Goal: Obtain resource: Download file/media

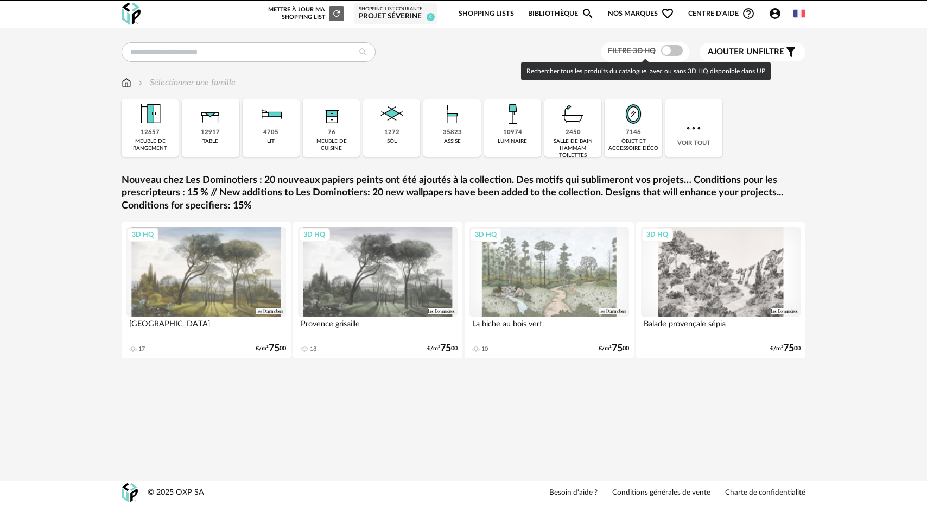
click at [663, 47] on span at bounding box center [672, 50] width 22 height 11
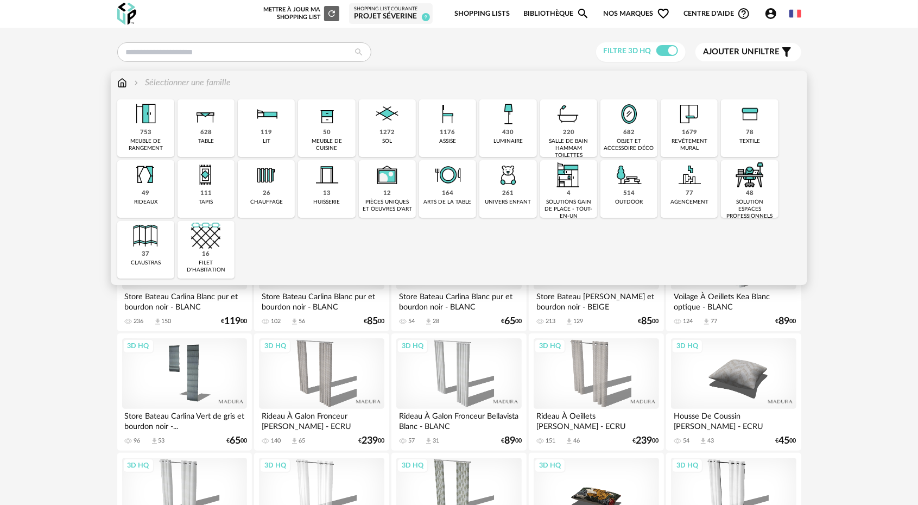
click at [505, 125] on img at bounding box center [507, 113] width 29 height 29
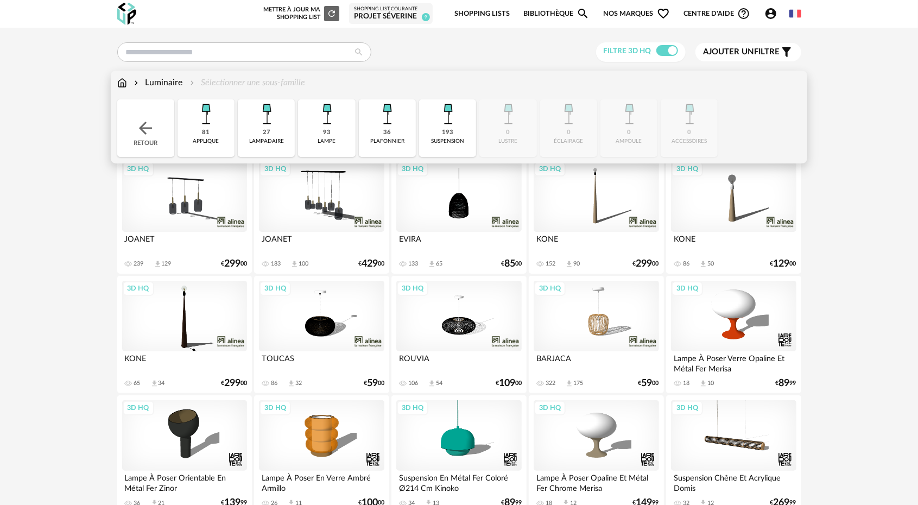
click at [381, 125] on img at bounding box center [386, 113] width 29 height 29
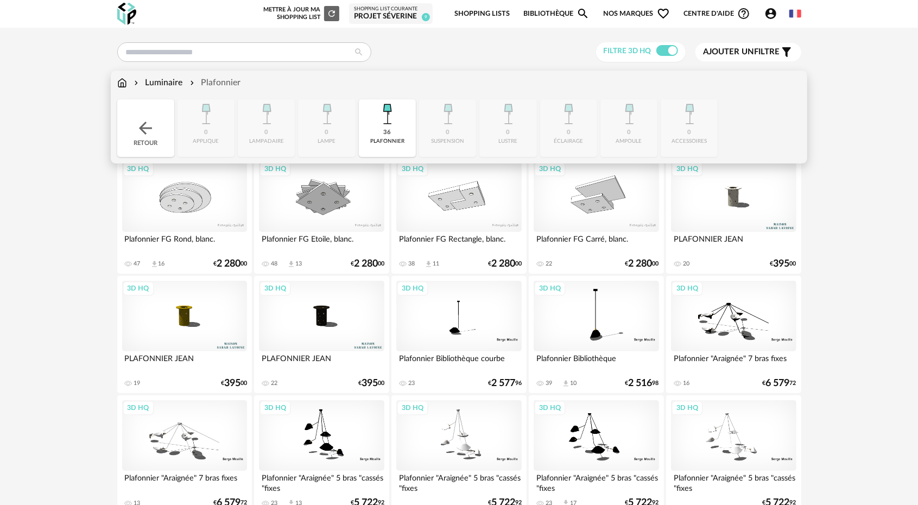
click at [378, 137] on div "36 plafonnier" at bounding box center [387, 128] width 57 height 58
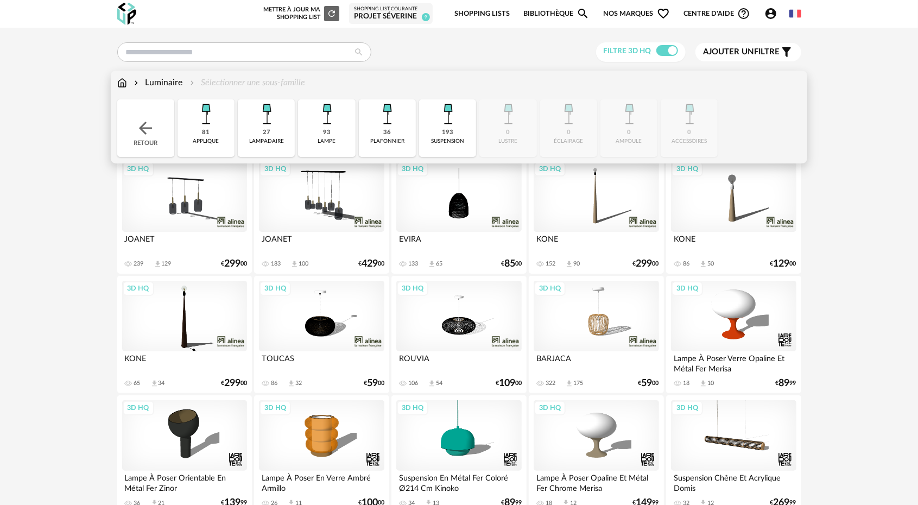
click at [439, 132] on div "193 suspension" at bounding box center [447, 128] width 57 height 58
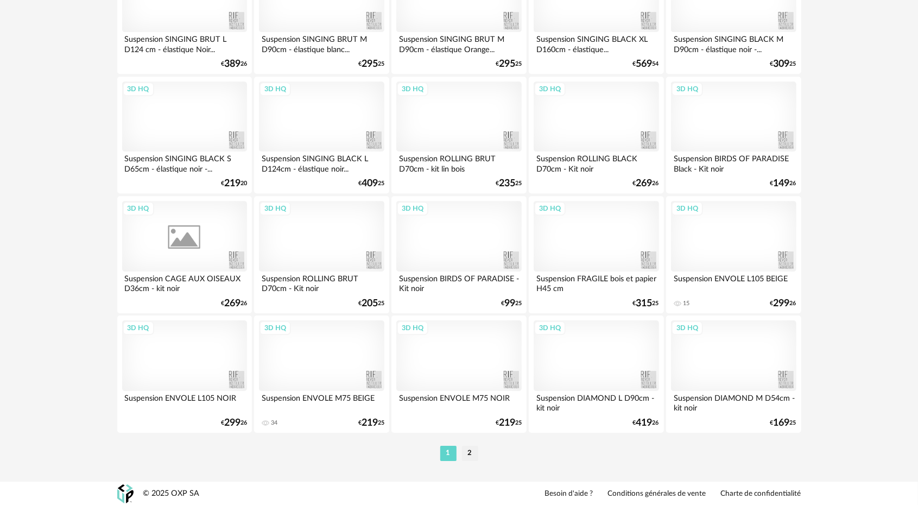
scroll to position [2111, 0]
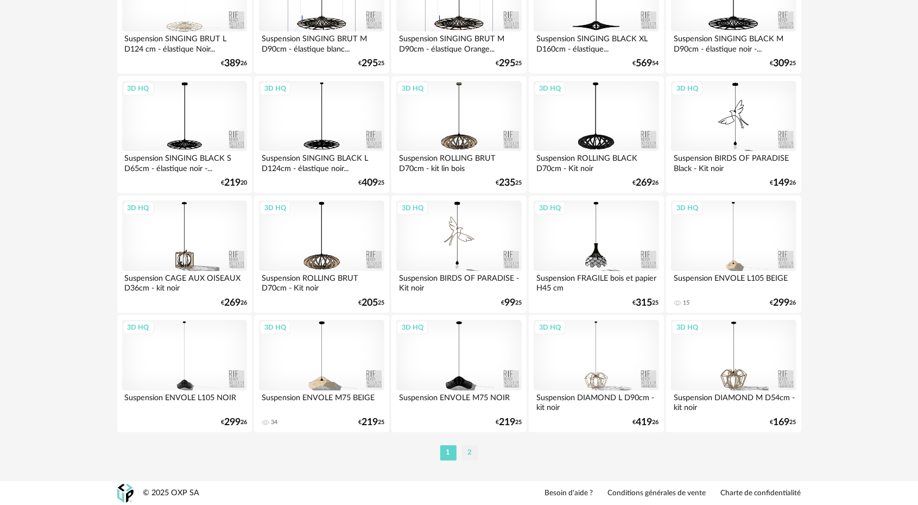
click at [469, 454] on li "2" at bounding box center [470, 452] width 16 height 15
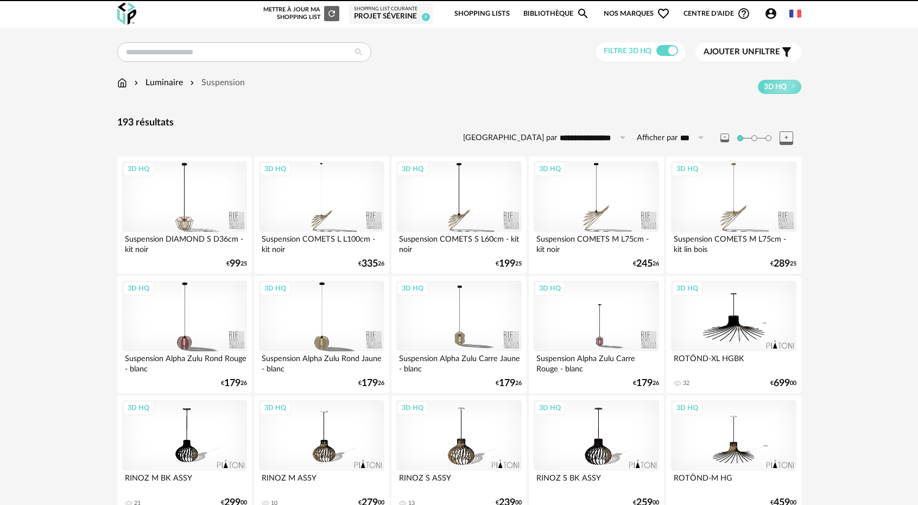
click at [119, 84] on img at bounding box center [122, 83] width 10 height 12
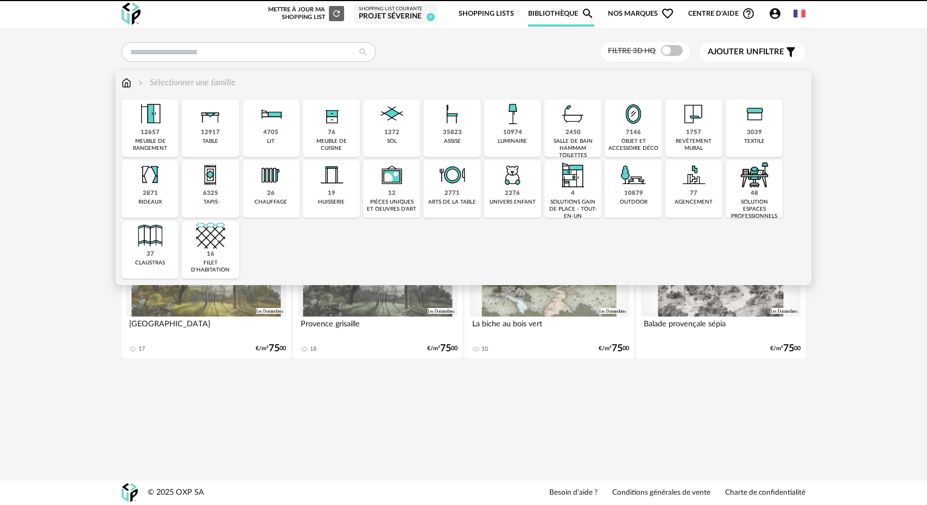
click at [460, 131] on div "35823 assise" at bounding box center [451, 128] width 57 height 58
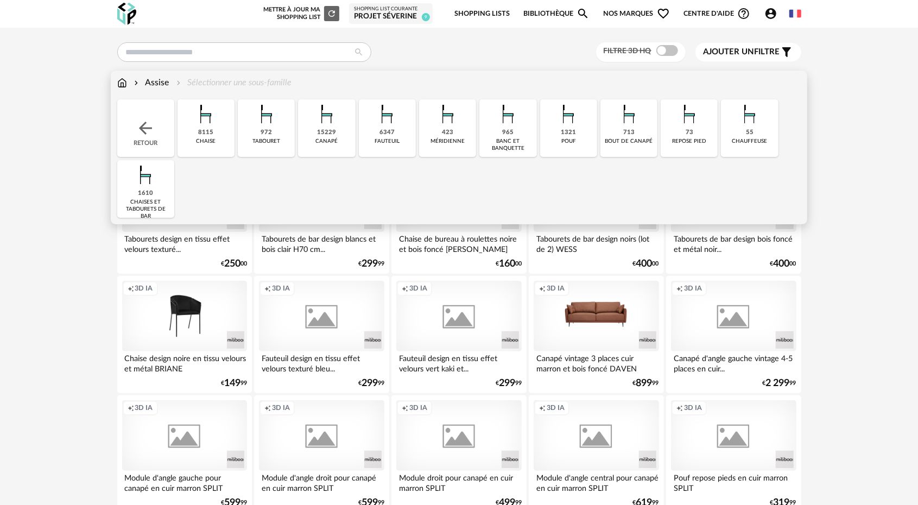
click at [327, 130] on div "15229" at bounding box center [326, 133] width 19 height 8
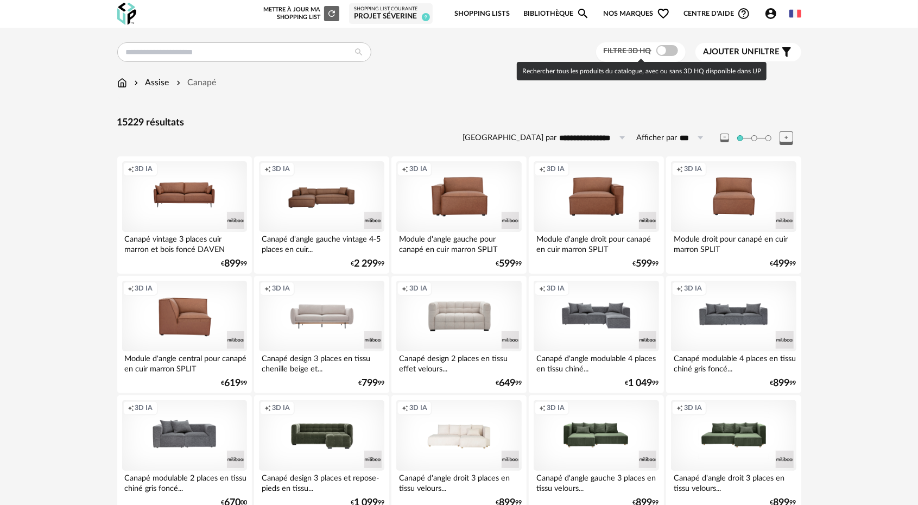
click at [660, 54] on span at bounding box center [667, 50] width 22 height 11
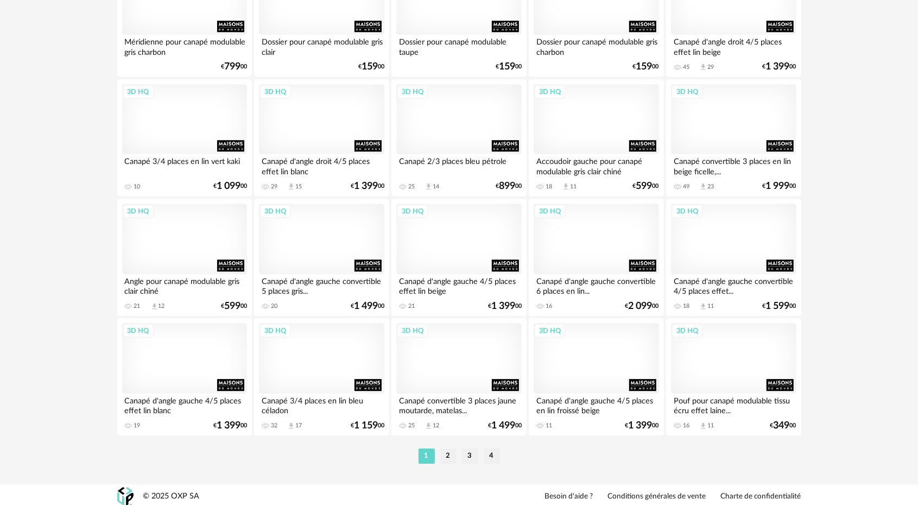
scroll to position [2111, 0]
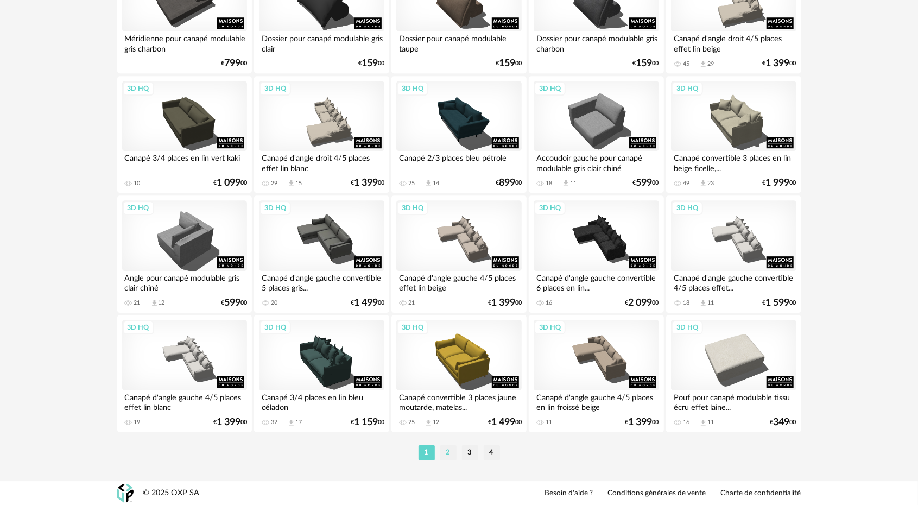
click at [449, 452] on li "2" at bounding box center [448, 452] width 16 height 15
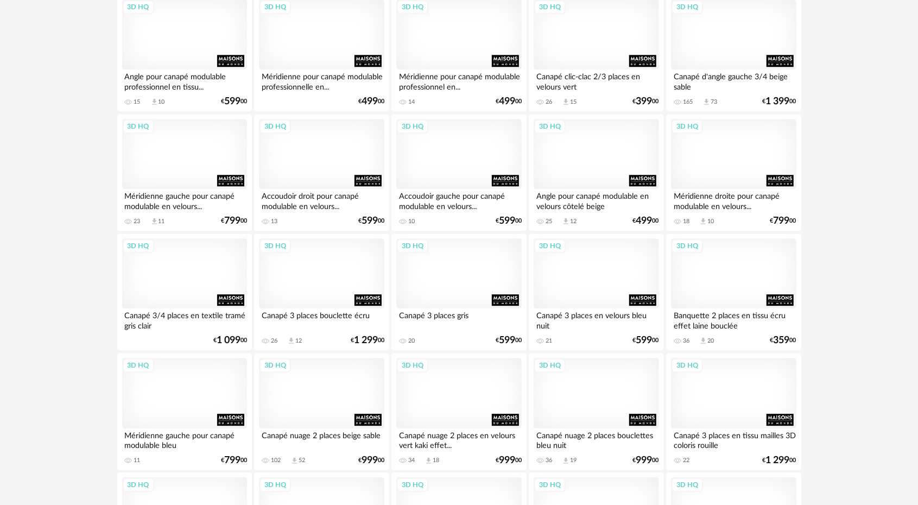
scroll to position [2111, 0]
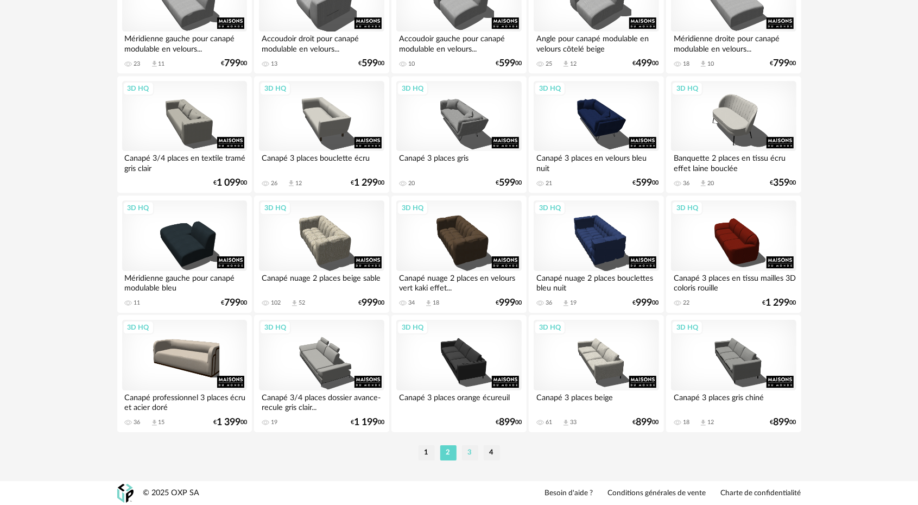
click at [469, 456] on li "3" at bounding box center [470, 452] width 16 height 15
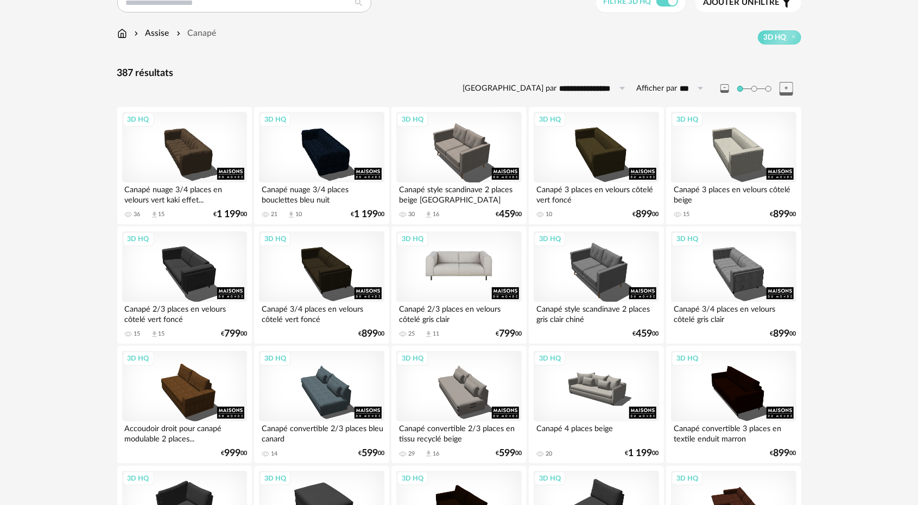
scroll to position [54, 0]
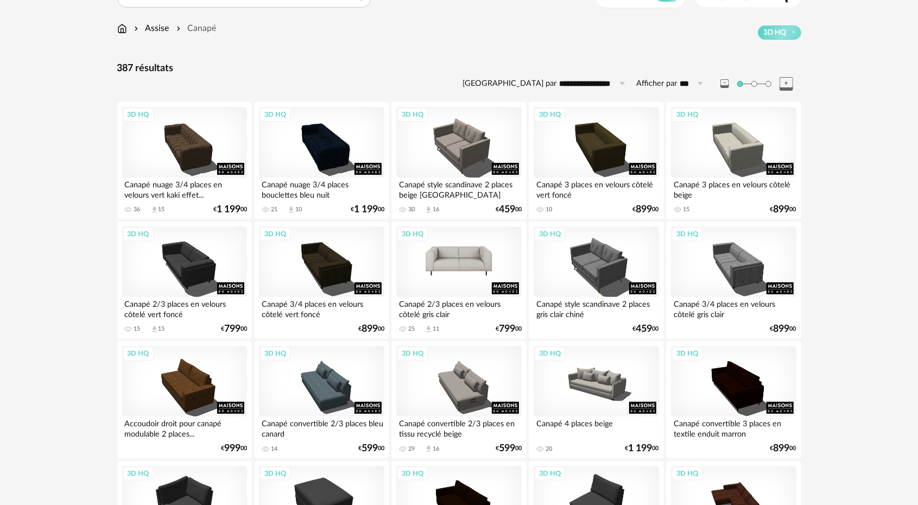
click at [473, 269] on div "3D HQ" at bounding box center [458, 261] width 125 height 71
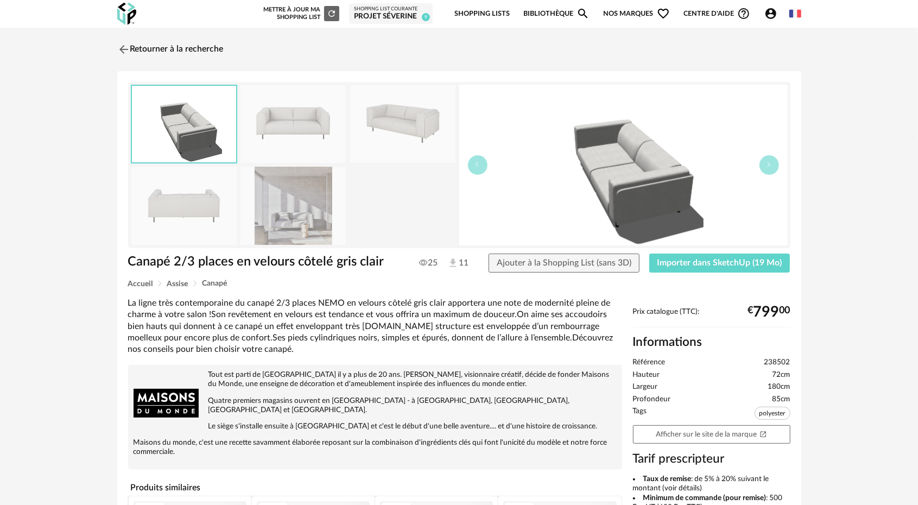
click at [292, 214] on img at bounding box center [292, 206] width 105 height 78
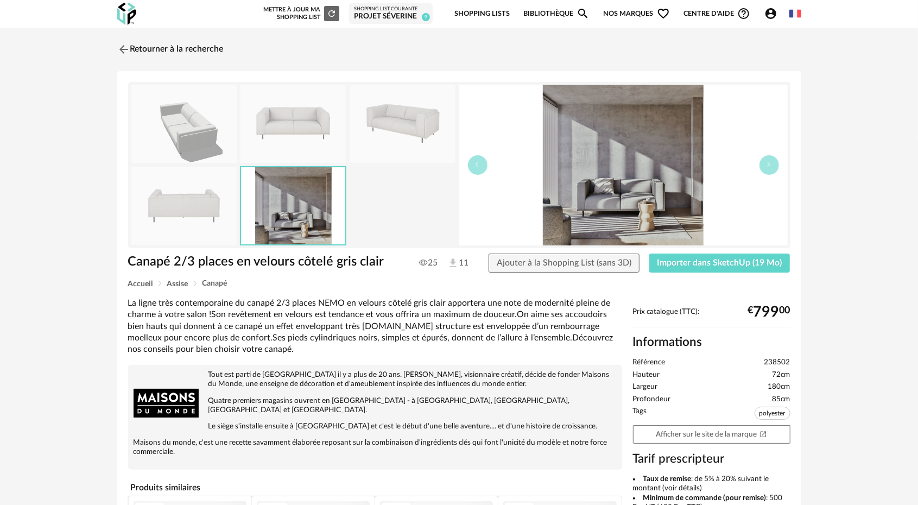
click at [306, 130] on img at bounding box center [292, 124] width 105 height 78
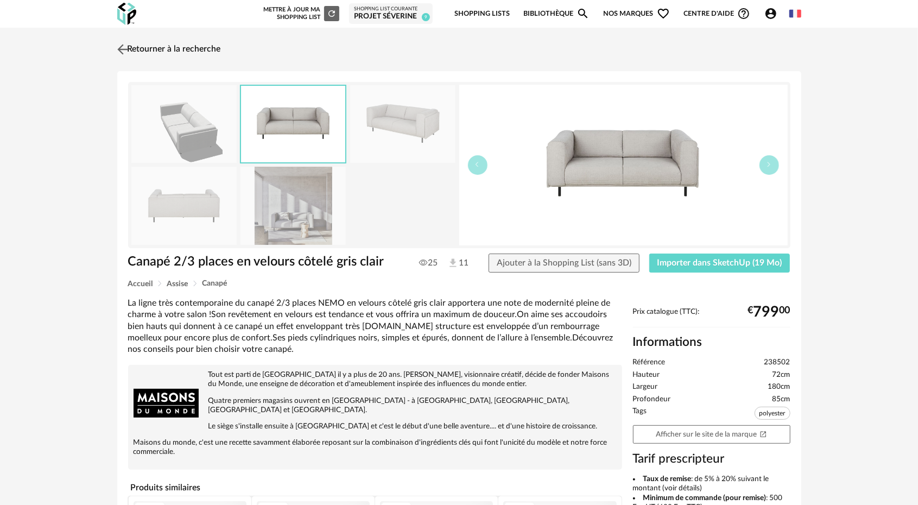
click at [124, 49] on img at bounding box center [123, 49] width 16 height 16
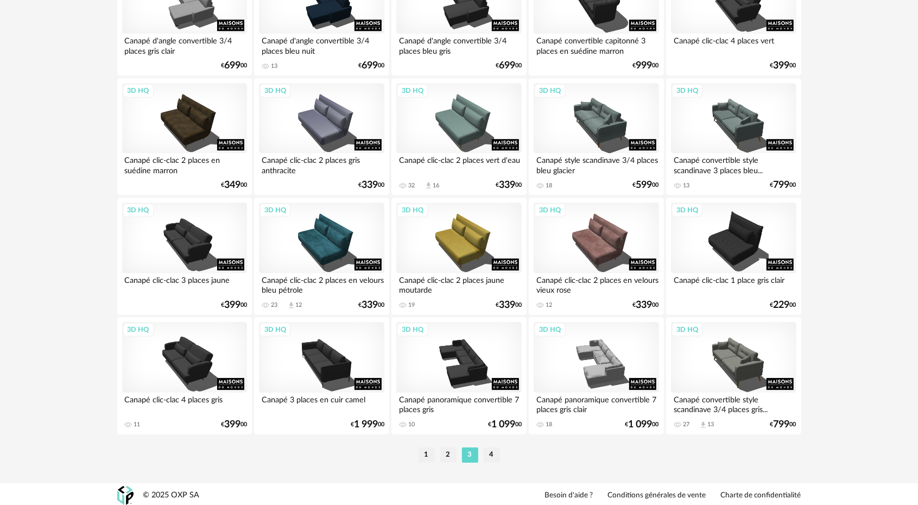
scroll to position [2111, 0]
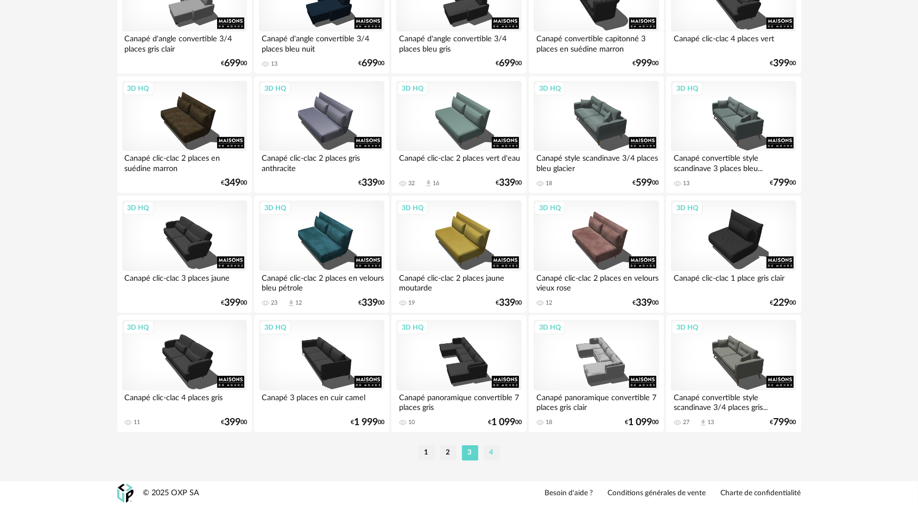
click at [488, 455] on li "4" at bounding box center [492, 452] width 16 height 15
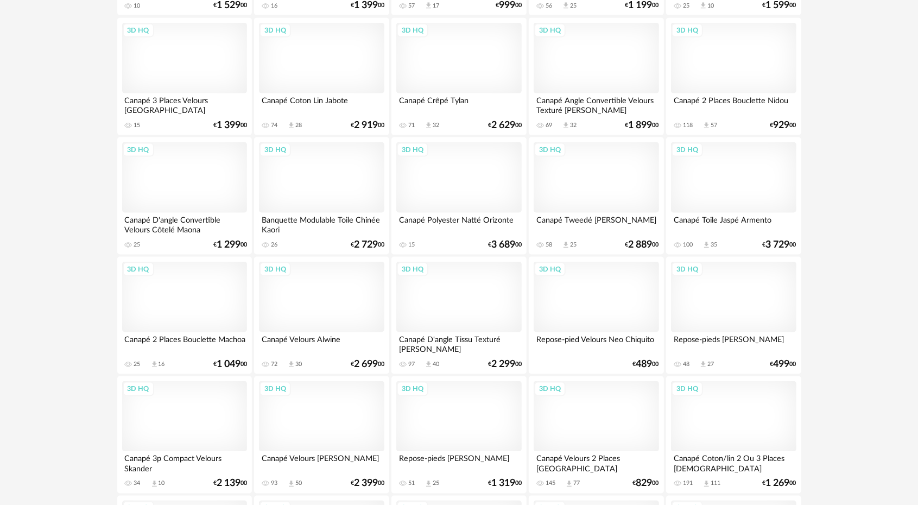
scroll to position [977, 0]
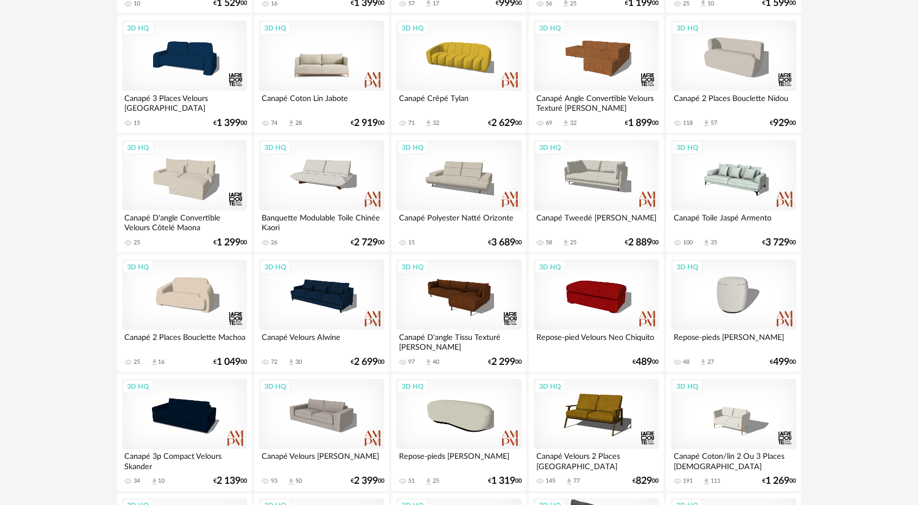
click at [338, 61] on div "3D HQ" at bounding box center [321, 56] width 125 height 71
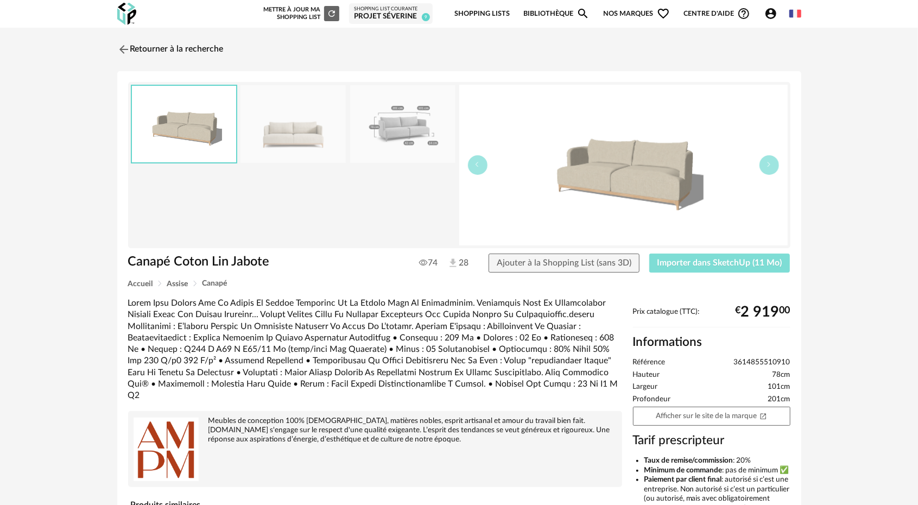
click at [692, 264] on span "Importer dans SketchUp (11 Mo)" at bounding box center [719, 262] width 125 height 9
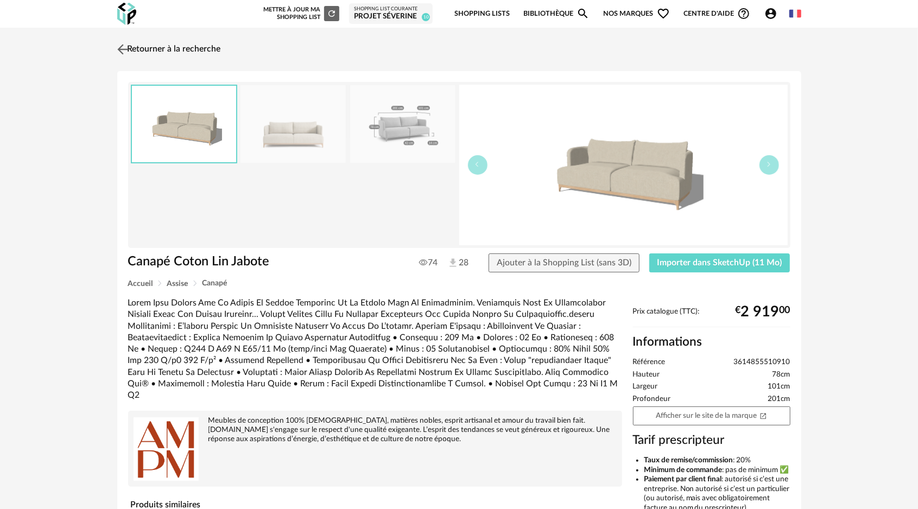
click at [125, 46] on img at bounding box center [123, 49] width 16 height 16
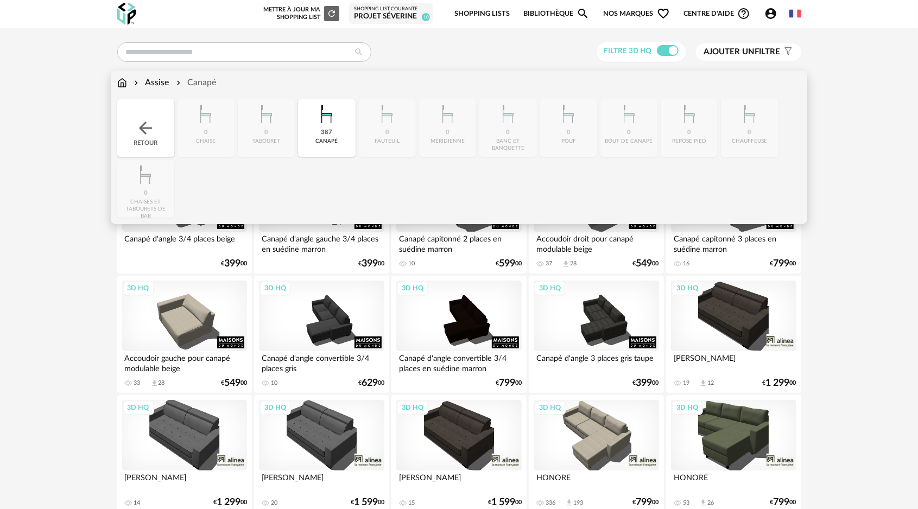
click at [332, 126] on img at bounding box center [326, 113] width 29 height 29
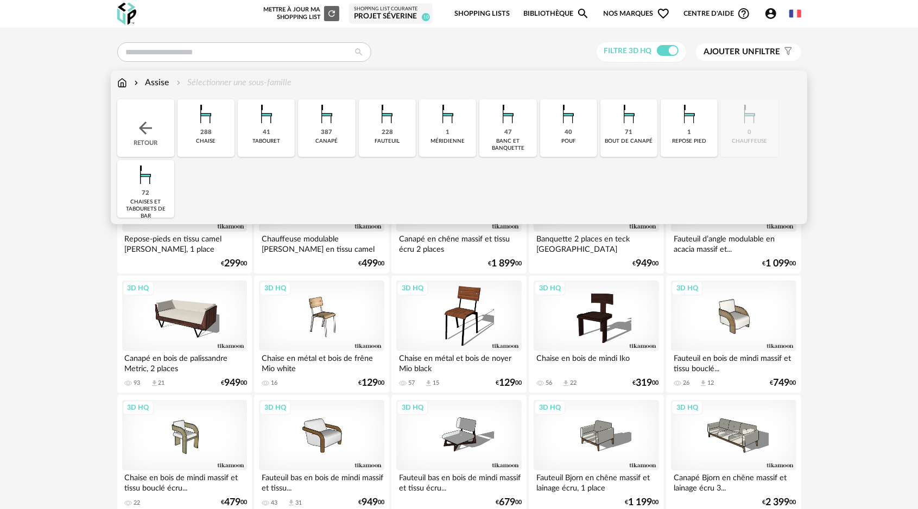
click at [385, 126] on img at bounding box center [386, 113] width 29 height 29
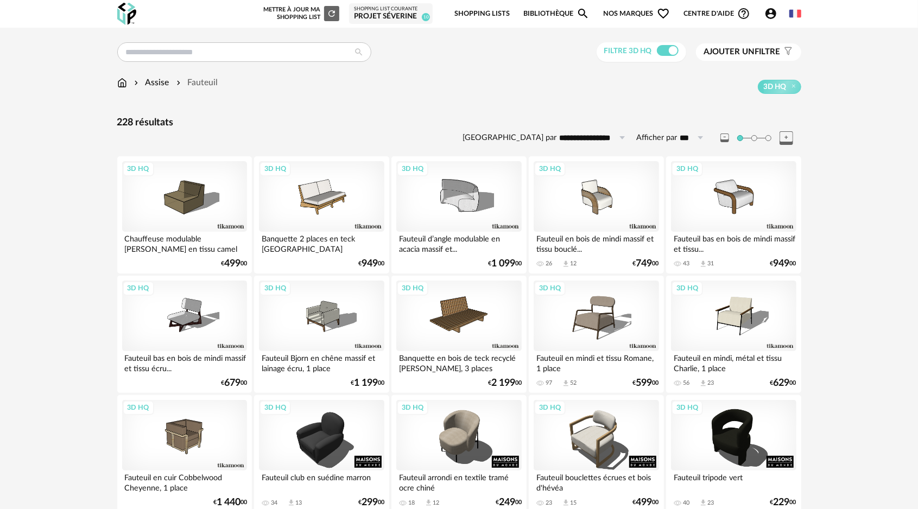
click at [759, 49] on span "Ajouter un filtre" at bounding box center [742, 52] width 77 height 11
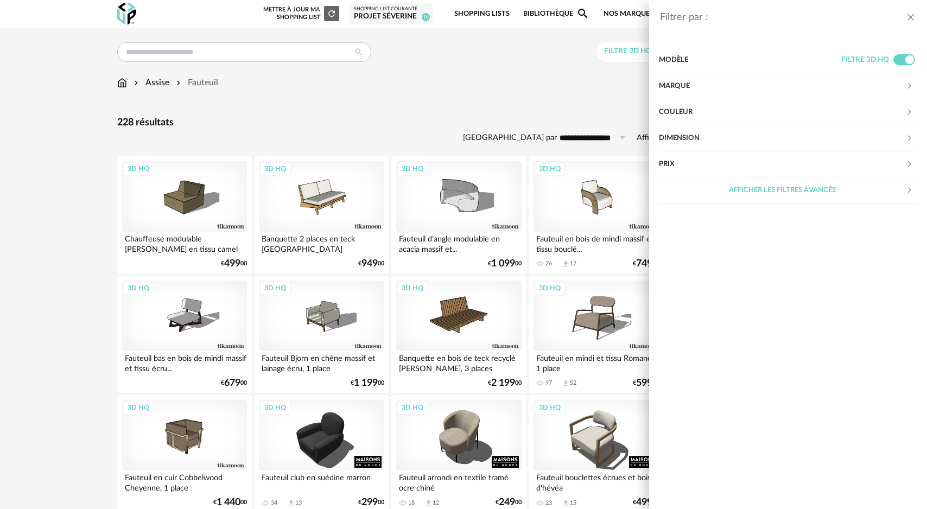
click at [701, 113] on div "Couleur" at bounding box center [782, 112] width 247 height 26
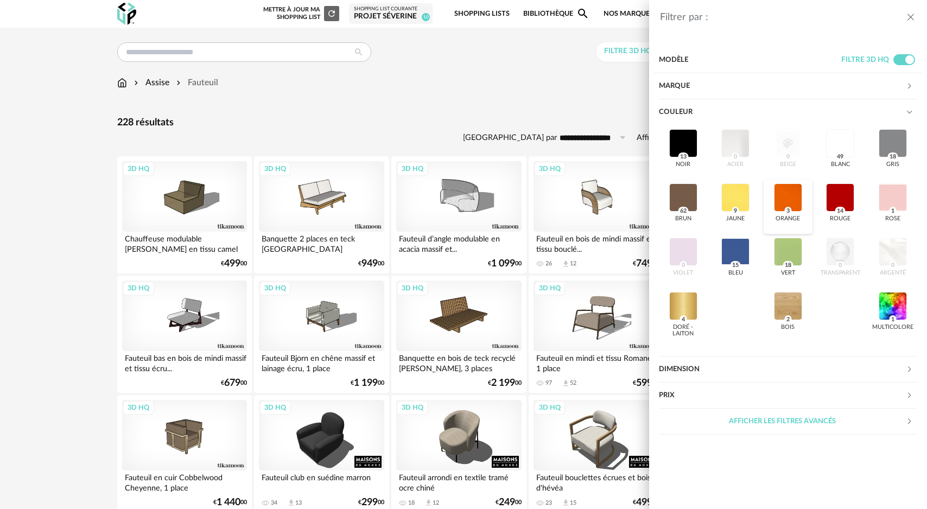
click at [791, 203] on div at bounding box center [788, 197] width 28 height 28
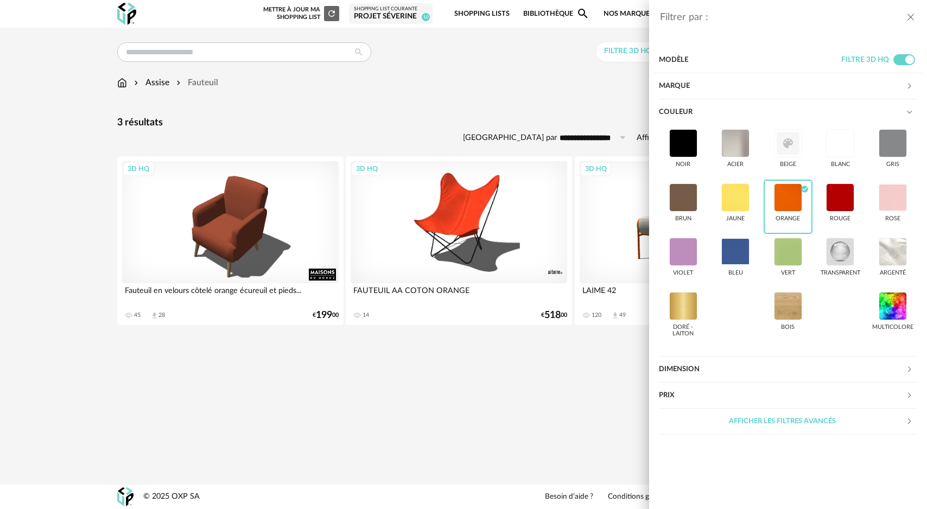
click at [910, 15] on icon "close drawer" at bounding box center [910, 17] width 11 height 11
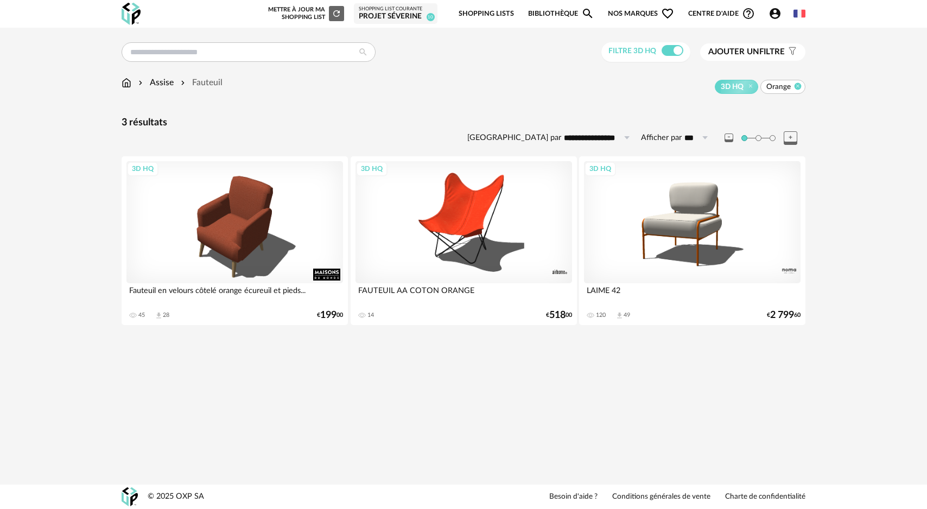
click at [798, 88] on icon at bounding box center [798, 85] width 7 height 7
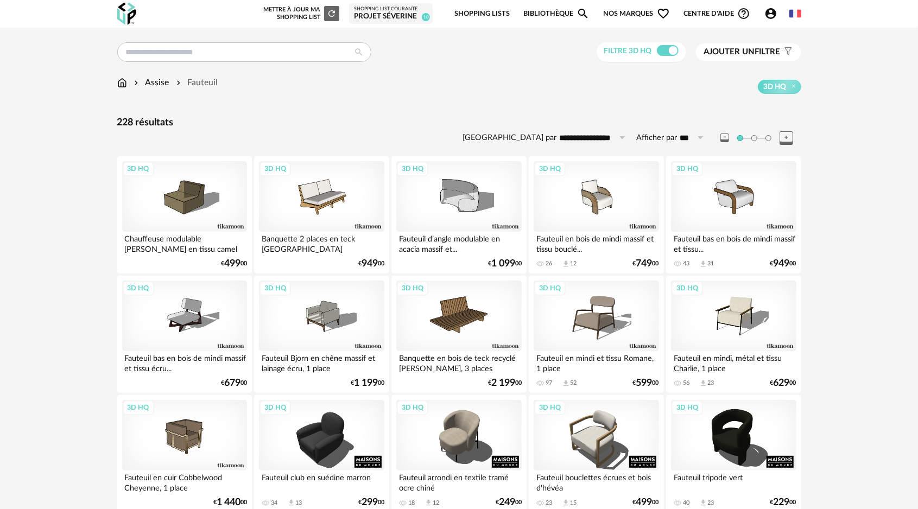
click at [751, 51] on span "Ajouter un" at bounding box center [729, 52] width 51 height 8
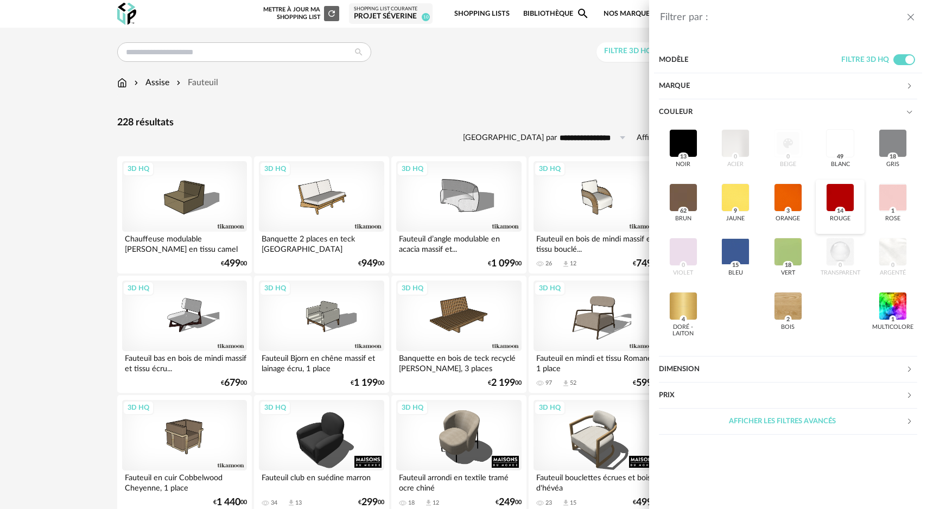
click at [839, 204] on div at bounding box center [840, 197] width 28 height 28
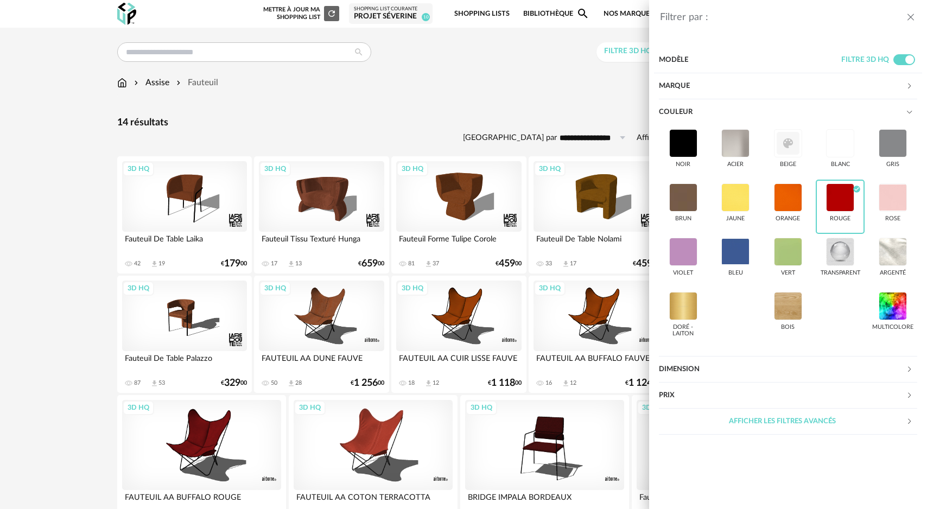
click at [914, 17] on icon "close drawer" at bounding box center [910, 17] width 11 height 11
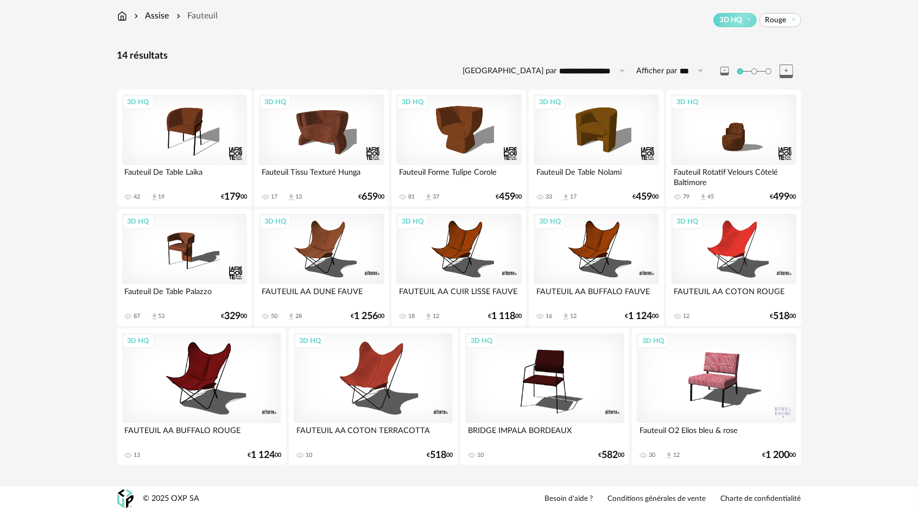
scroll to position [68, 0]
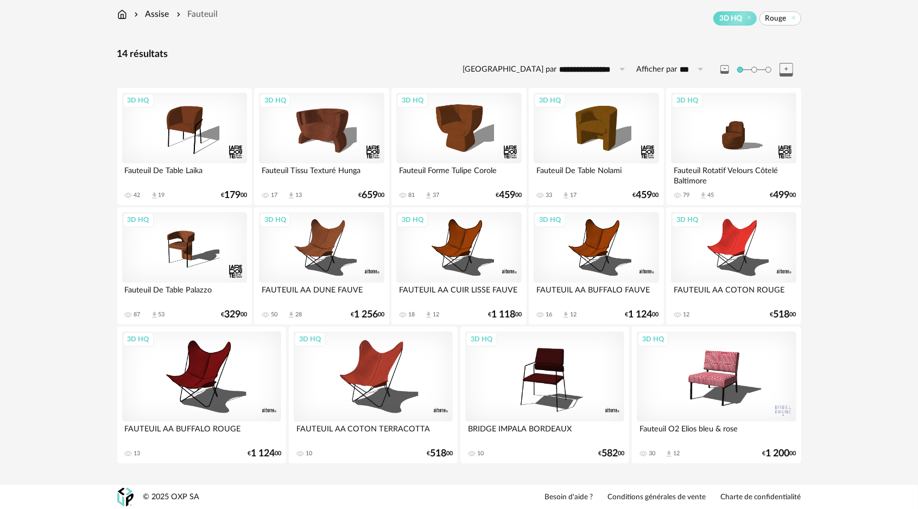
click at [798, 20] on span "Rouge" at bounding box center [780, 18] width 42 height 14
click at [792, 20] on icon at bounding box center [793, 17] width 7 height 7
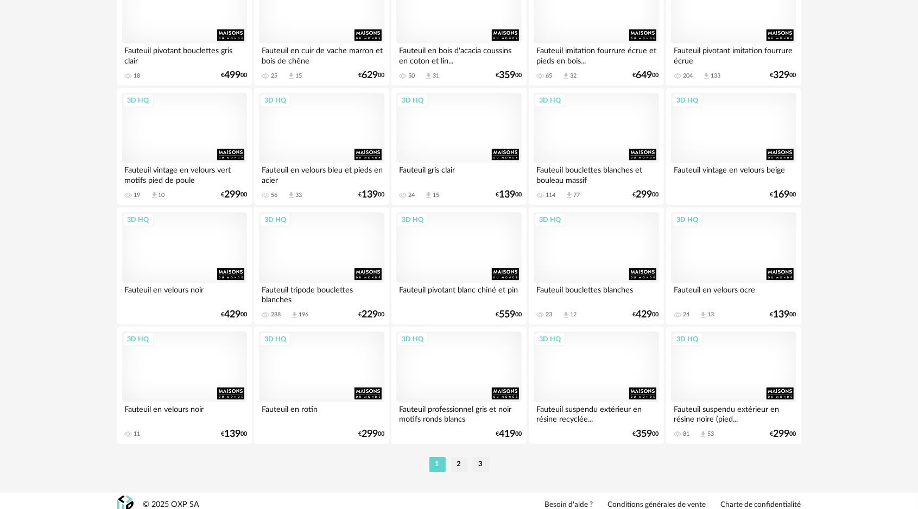
scroll to position [2107, 0]
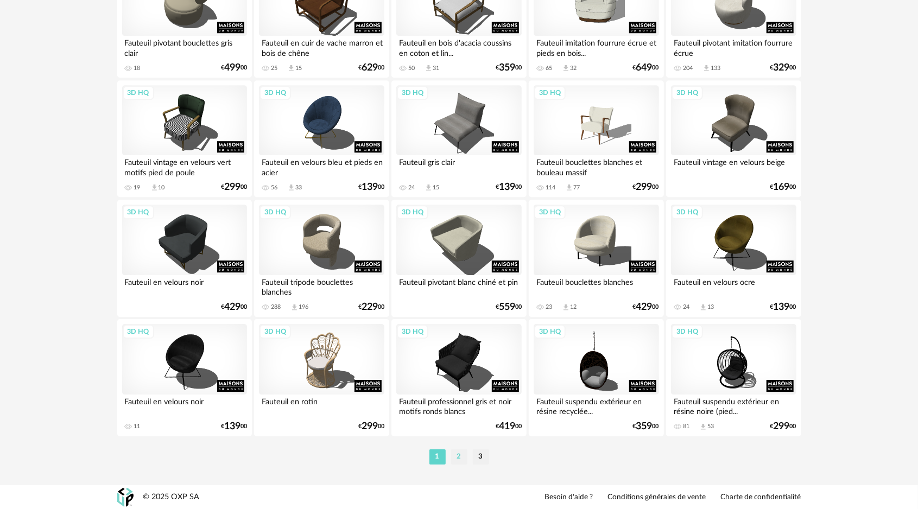
click at [457, 457] on li "2" at bounding box center [459, 456] width 16 height 15
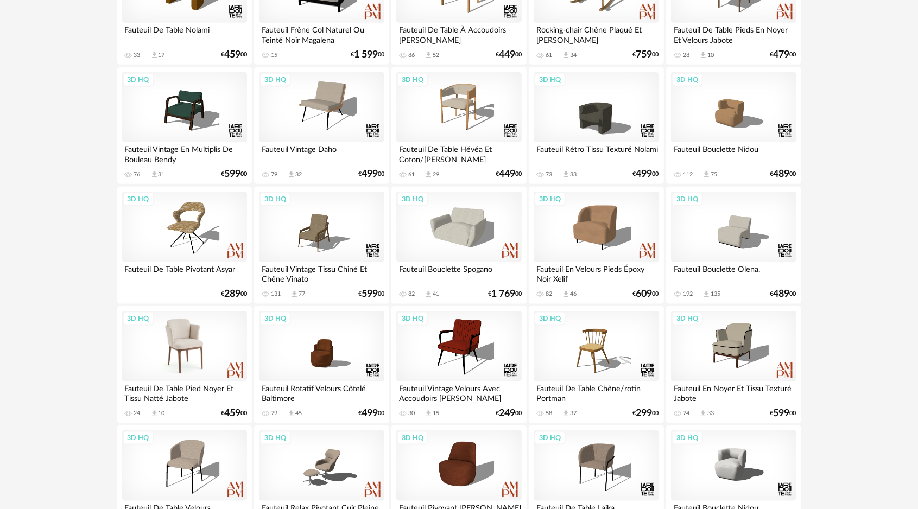
scroll to position [814, 0]
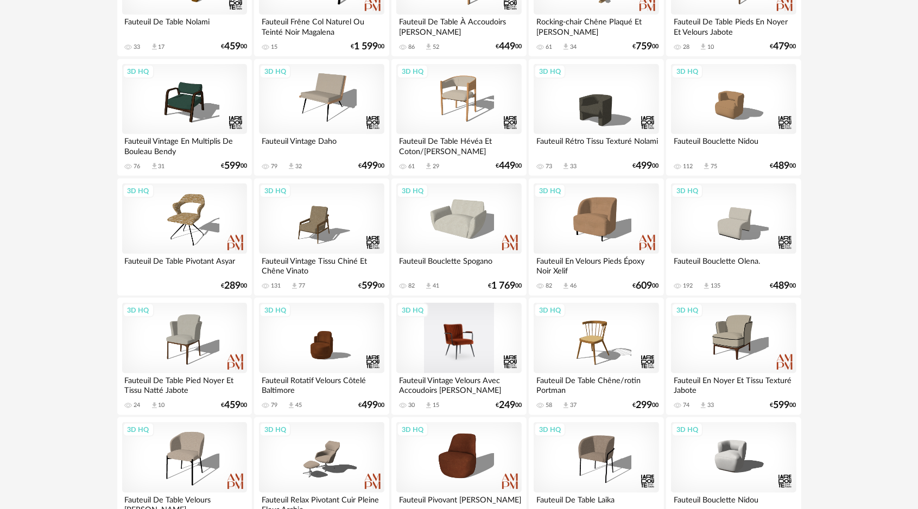
click at [470, 338] on div "3D HQ" at bounding box center [458, 338] width 125 height 71
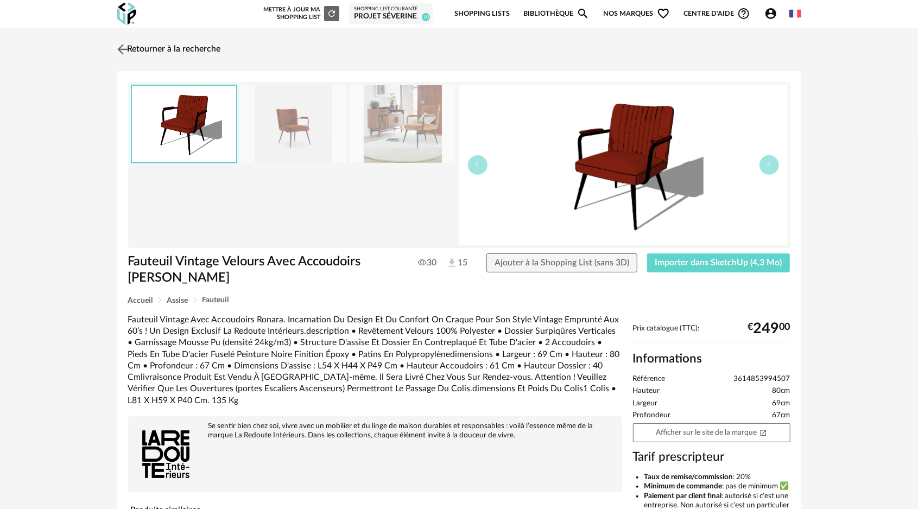
click at [124, 46] on img at bounding box center [123, 49] width 16 height 16
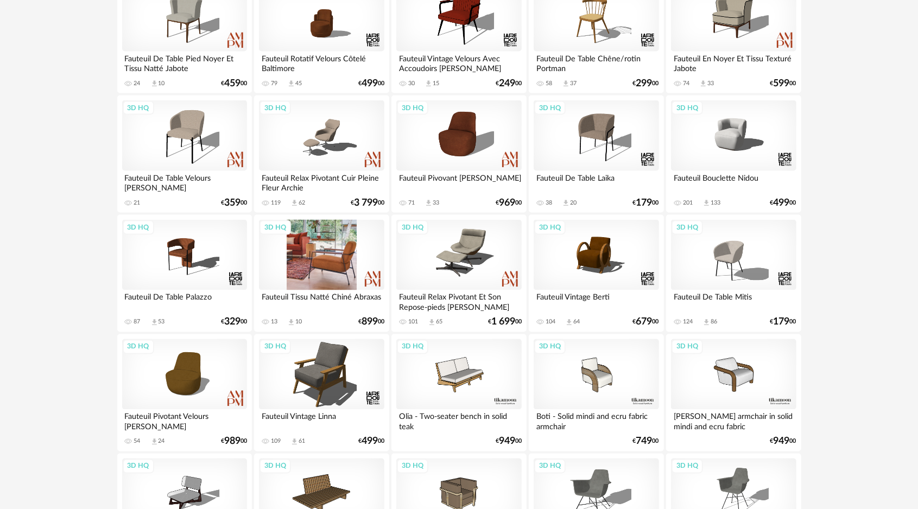
scroll to position [1140, 0]
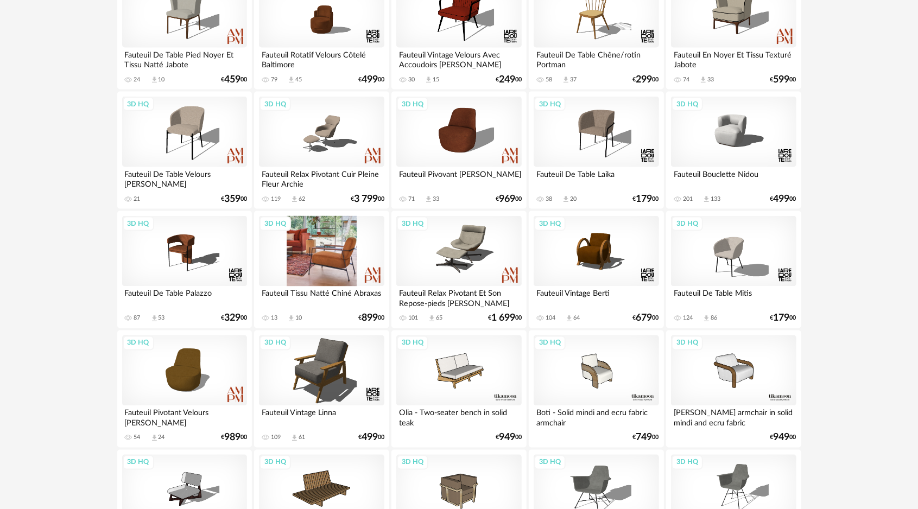
click at [314, 241] on div "3D HQ" at bounding box center [321, 251] width 125 height 71
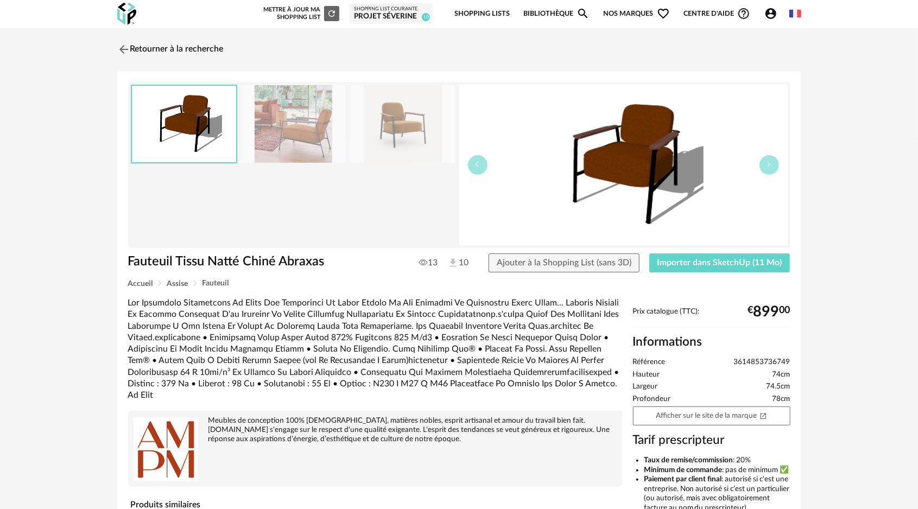
click at [394, 125] on img at bounding box center [402, 124] width 105 height 78
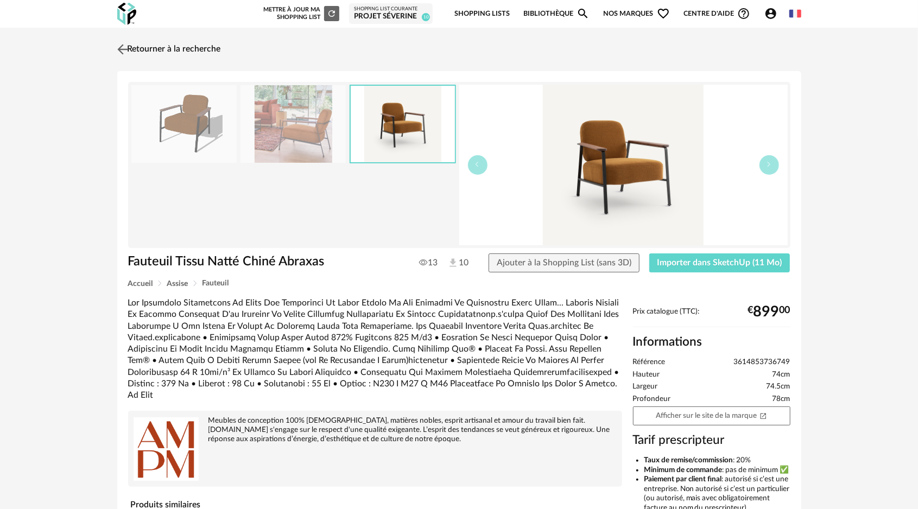
click at [122, 48] on img at bounding box center [123, 49] width 16 height 16
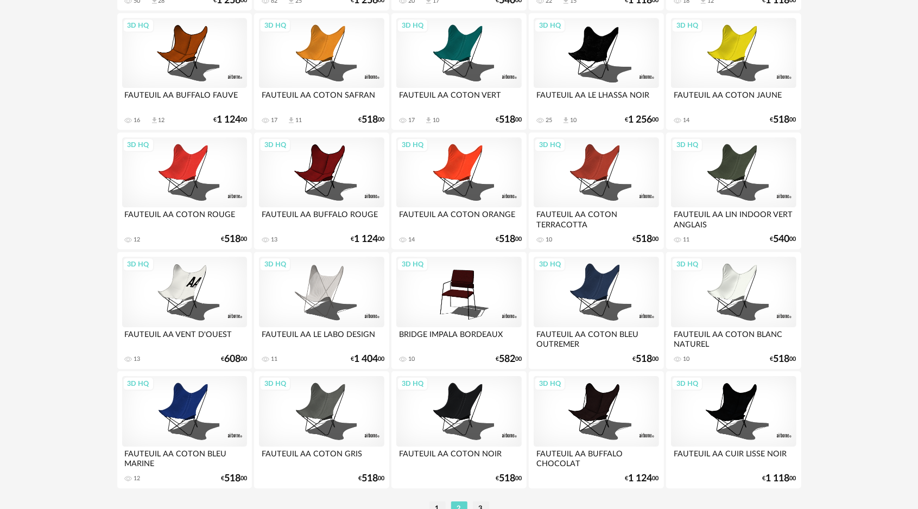
scroll to position [2062, 0]
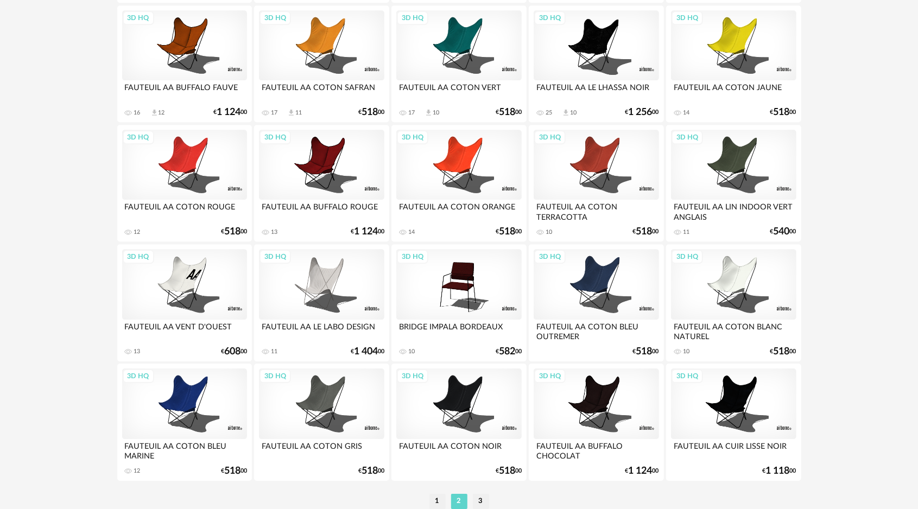
click at [607, 157] on div "3D HQ" at bounding box center [595, 165] width 125 height 71
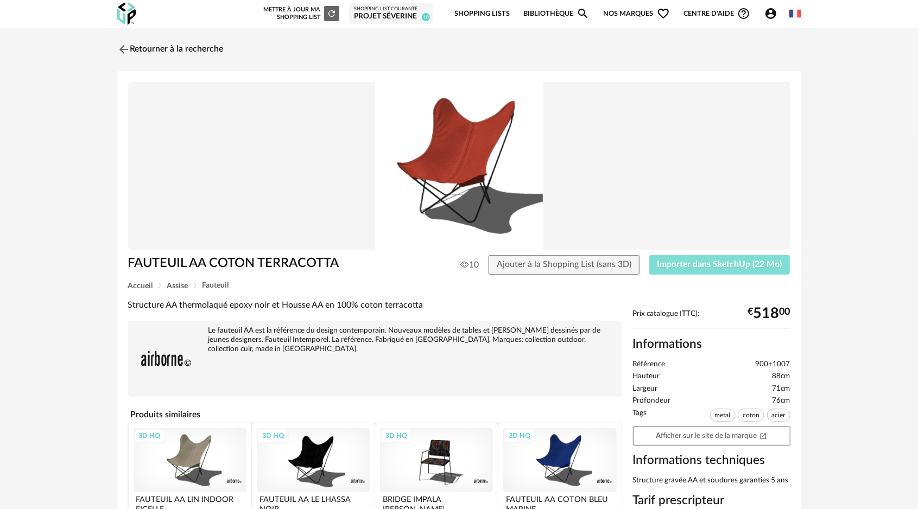
click at [694, 262] on span "Importer dans SketchUp (22 Mo)" at bounding box center [719, 264] width 125 height 9
click at [122, 48] on img at bounding box center [123, 49] width 16 height 16
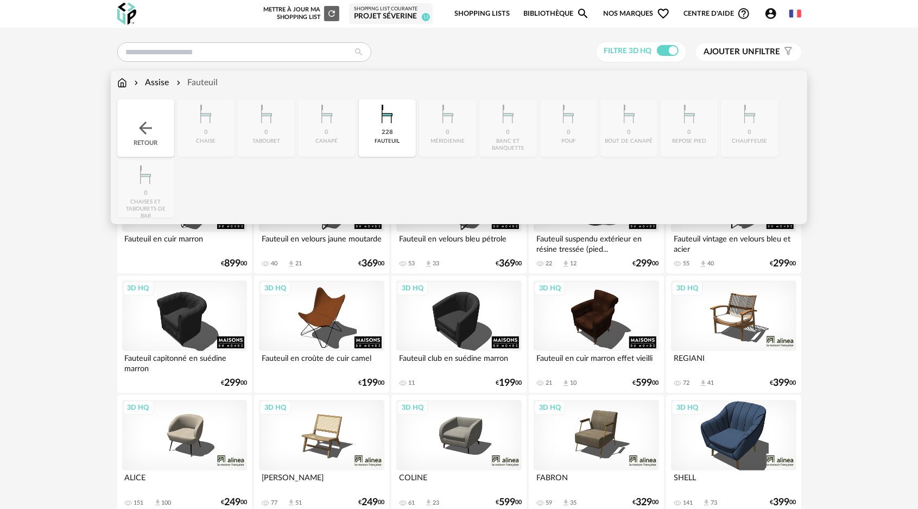
click at [123, 85] on img at bounding box center [122, 83] width 10 height 12
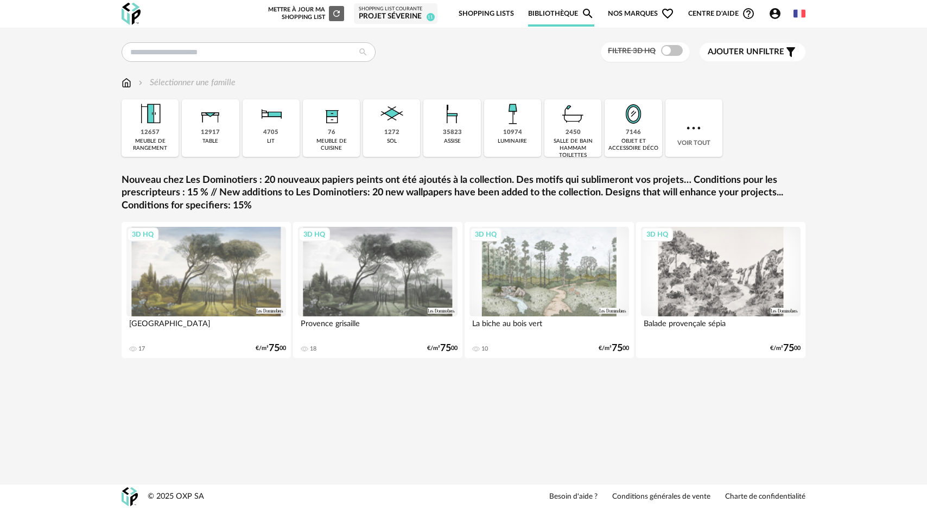
click at [197, 125] on img at bounding box center [210, 113] width 29 height 29
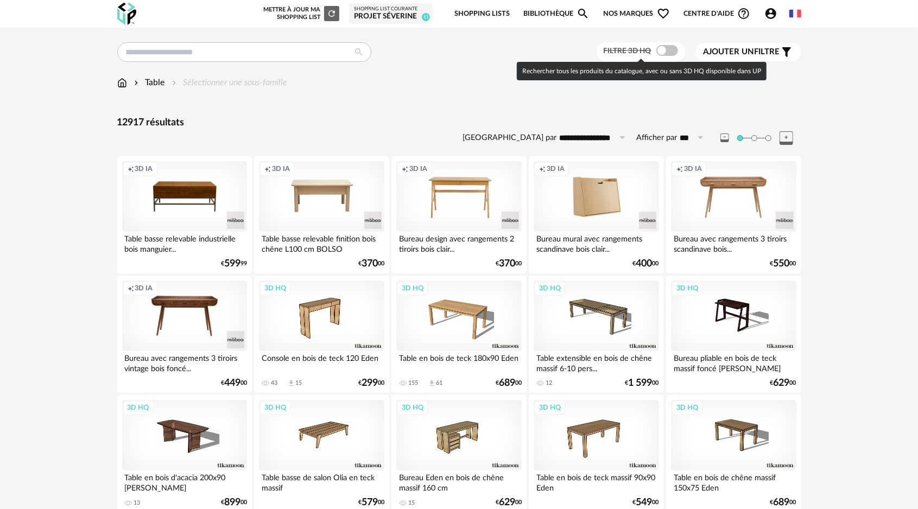
click at [656, 50] on span at bounding box center [667, 50] width 22 height 11
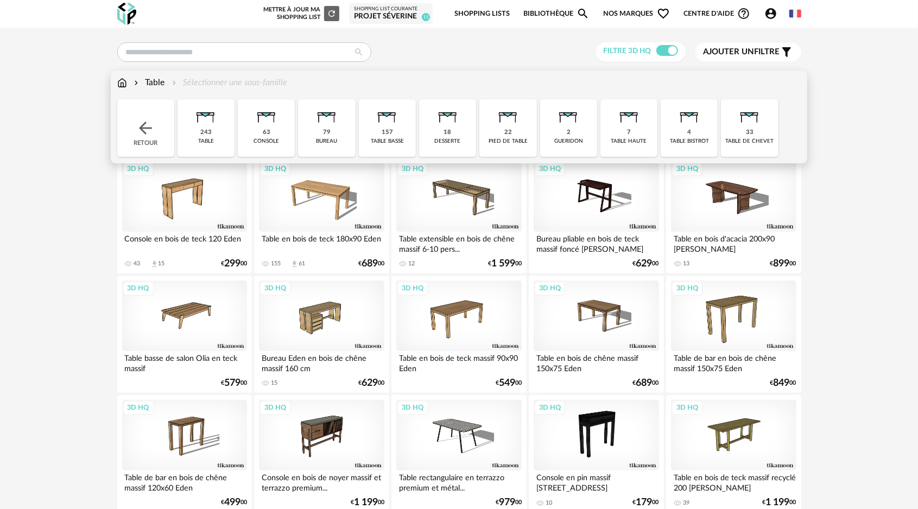
click at [387, 128] on img at bounding box center [386, 113] width 29 height 29
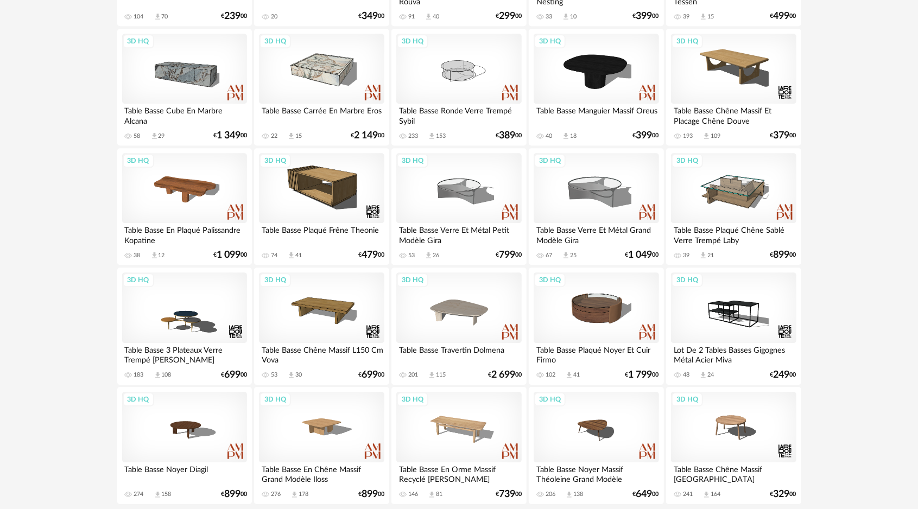
scroll to position [2107, 0]
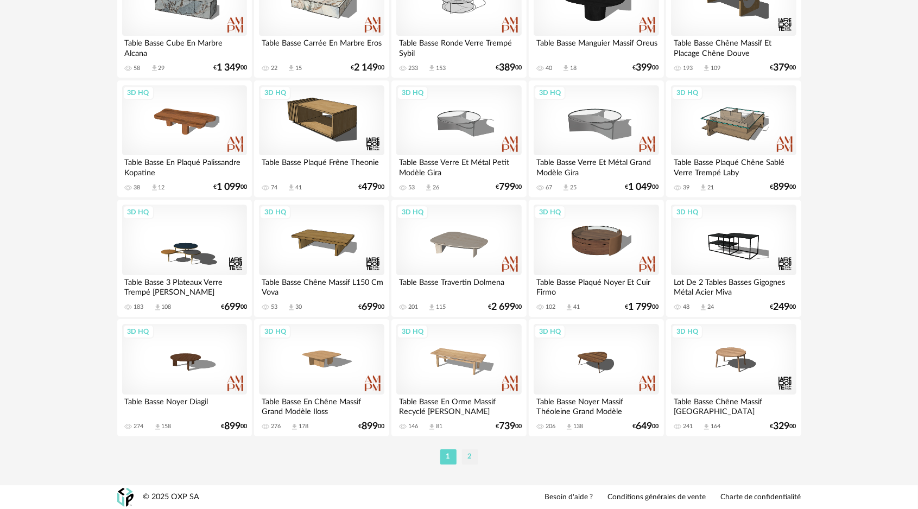
click at [471, 462] on li "2" at bounding box center [470, 456] width 16 height 15
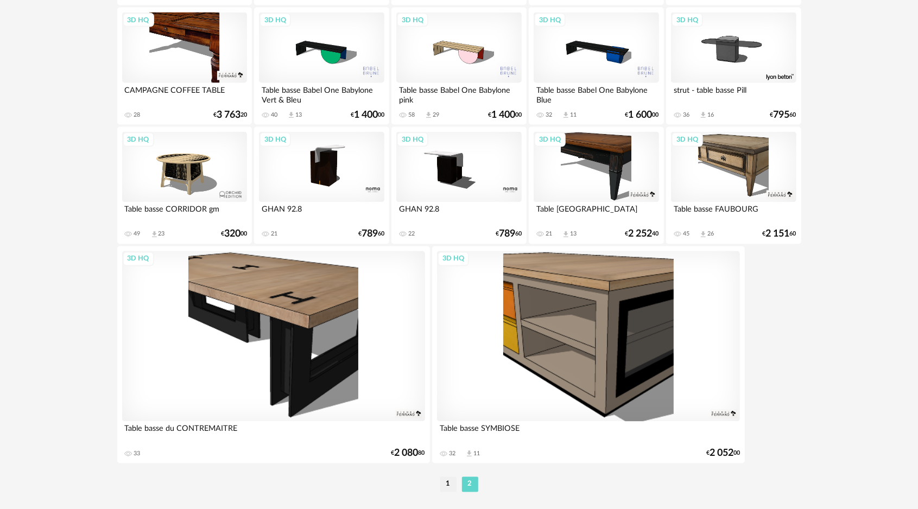
scroll to position [1251, 0]
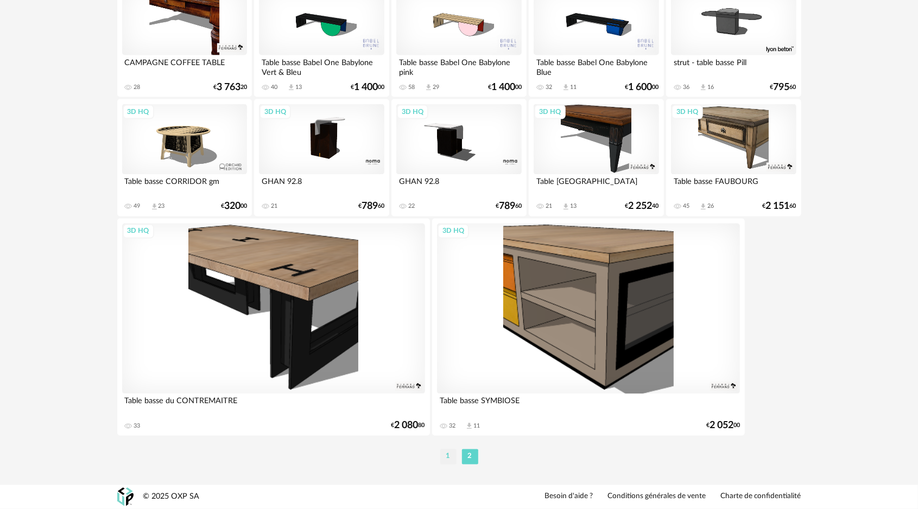
click at [455, 458] on li "1" at bounding box center [448, 456] width 16 height 15
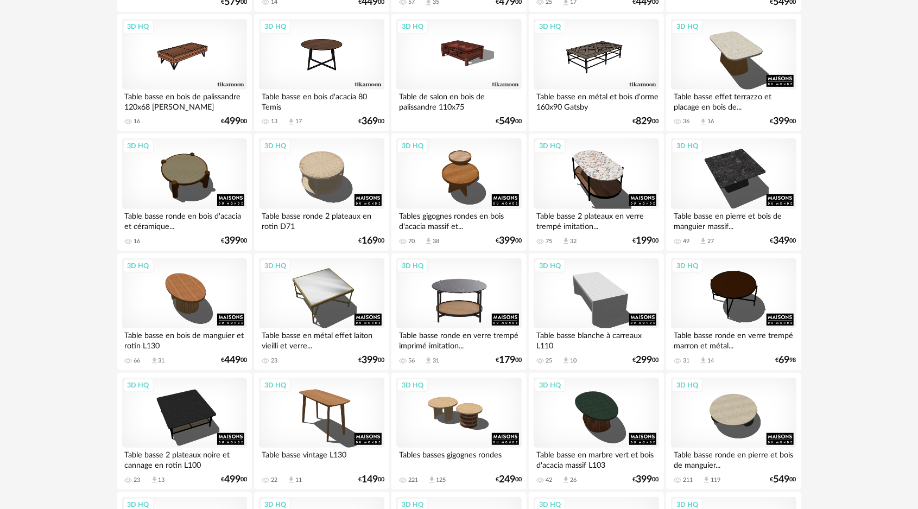
scroll to position [271, 0]
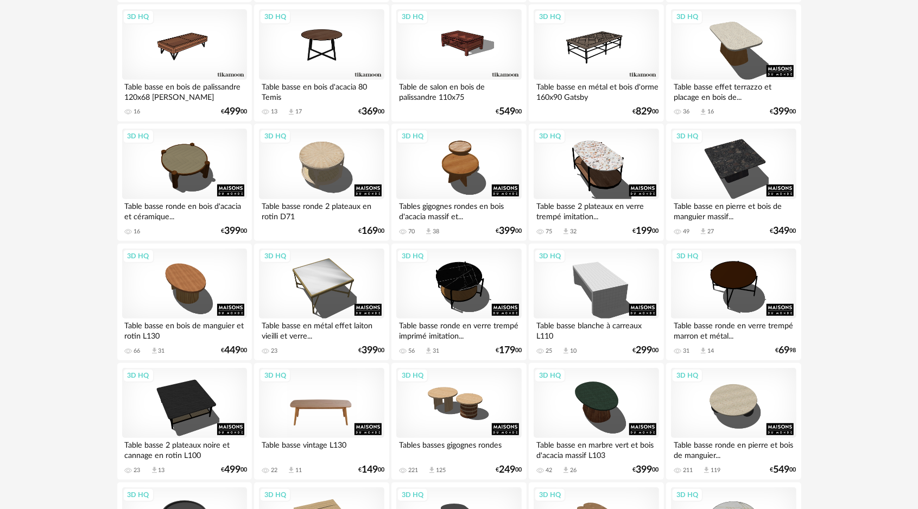
click at [321, 417] on div "3D HQ" at bounding box center [321, 403] width 125 height 71
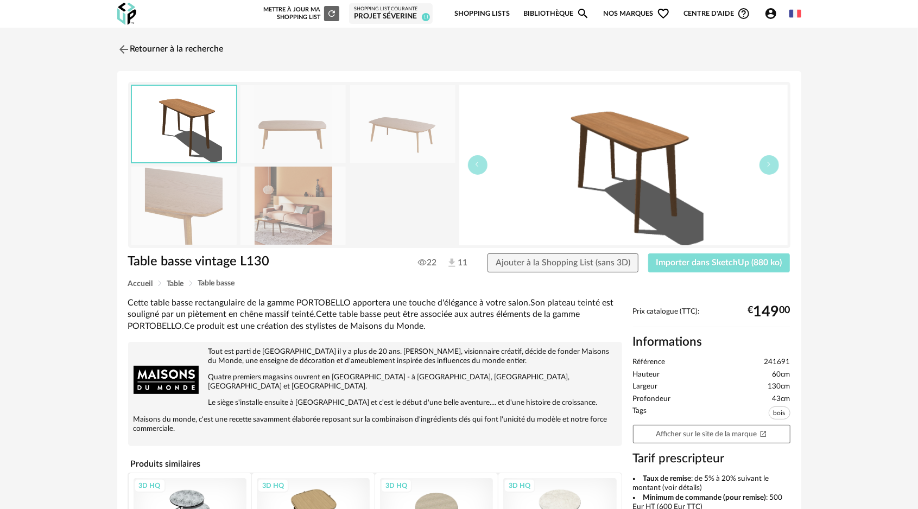
click at [670, 262] on span "Importer dans SketchUp (880 ko)" at bounding box center [719, 262] width 126 height 9
click at [124, 45] on img at bounding box center [123, 49] width 16 height 16
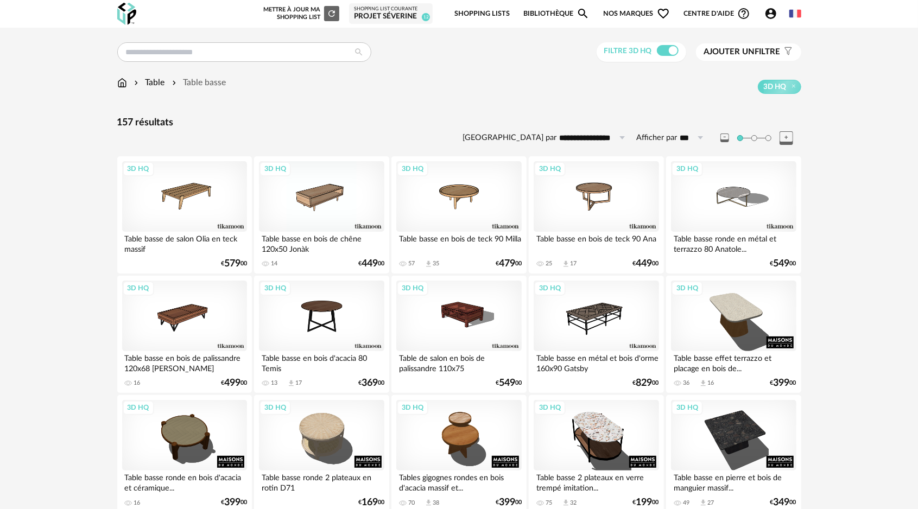
click at [765, 56] on span "Ajouter un filtre" at bounding box center [742, 52] width 77 height 11
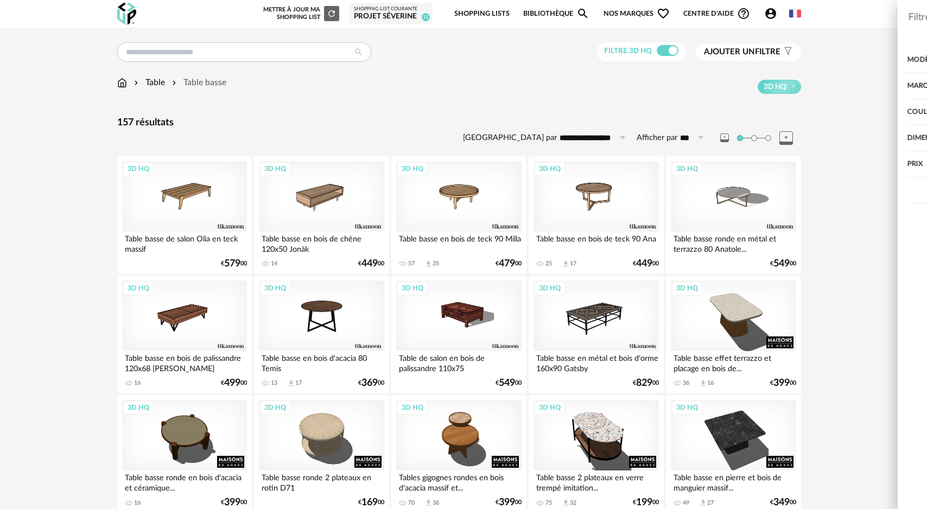
click at [428, 104] on div "Filtrer par : Modèle Filtre 3D HQ Marque &tradition 0 101 Copenhagen 0 366 Conc…" at bounding box center [463, 254] width 927 height 509
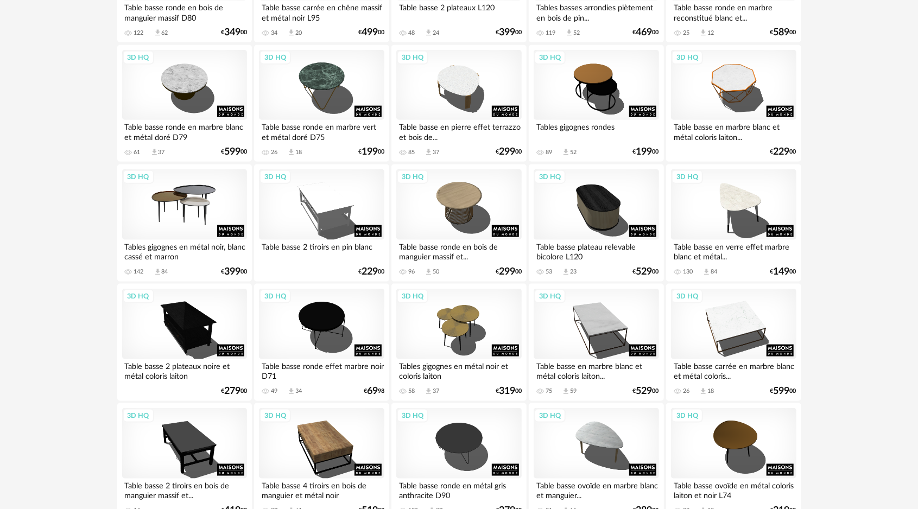
scroll to position [859, 0]
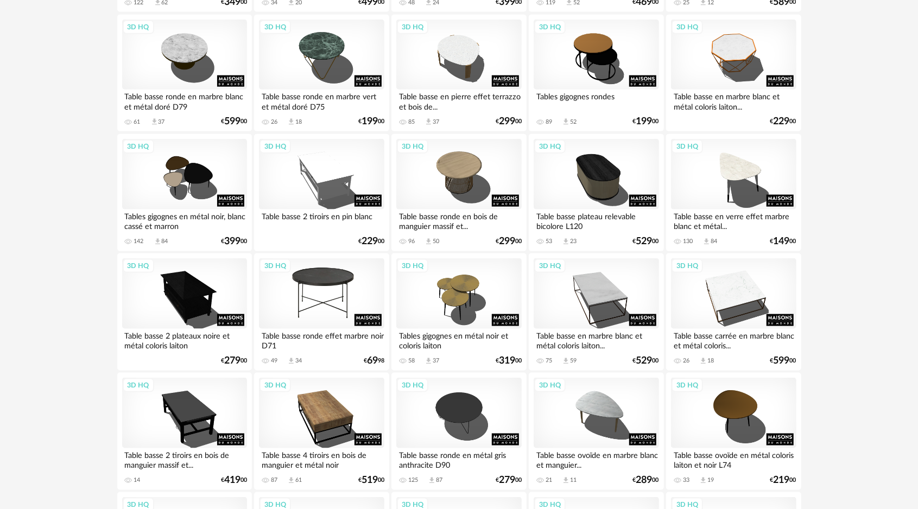
click at [335, 282] on div "3D HQ" at bounding box center [321, 293] width 125 height 71
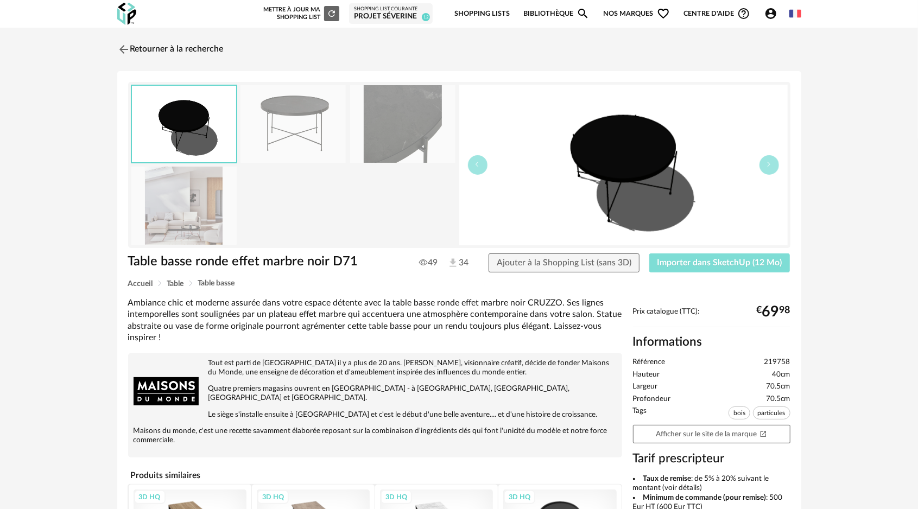
click at [700, 261] on span "Importer dans SketchUp (12 Mo)" at bounding box center [719, 262] width 125 height 9
click at [128, 50] on img at bounding box center [123, 49] width 16 height 16
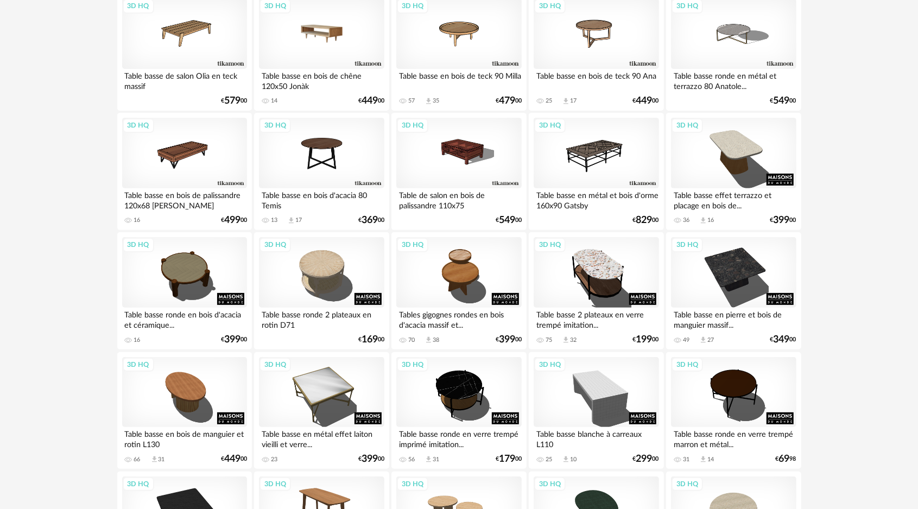
scroll to position [45, 0]
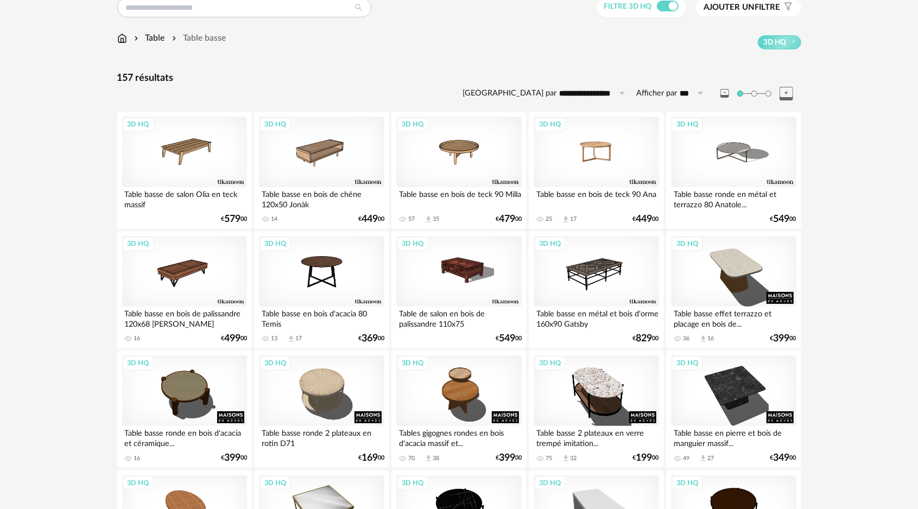
click at [589, 158] on div "3D HQ" at bounding box center [595, 152] width 125 height 71
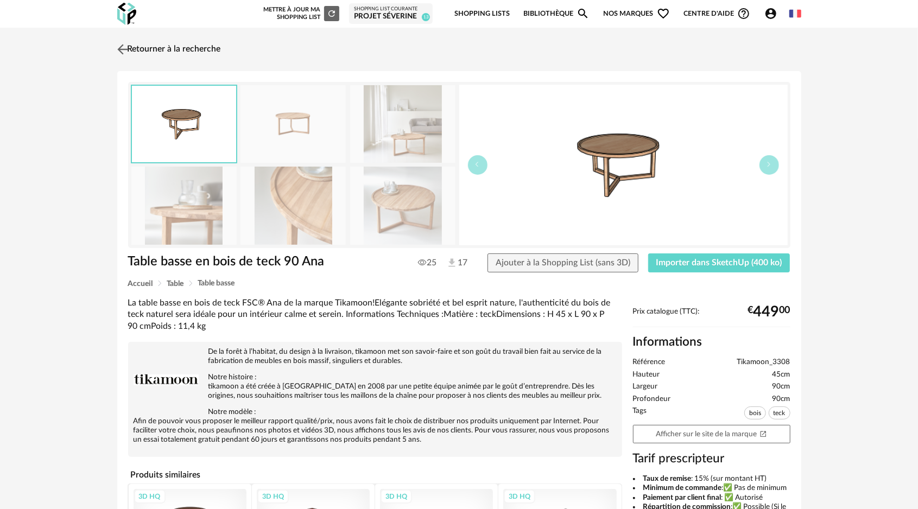
click at [122, 51] on img at bounding box center [123, 49] width 16 height 16
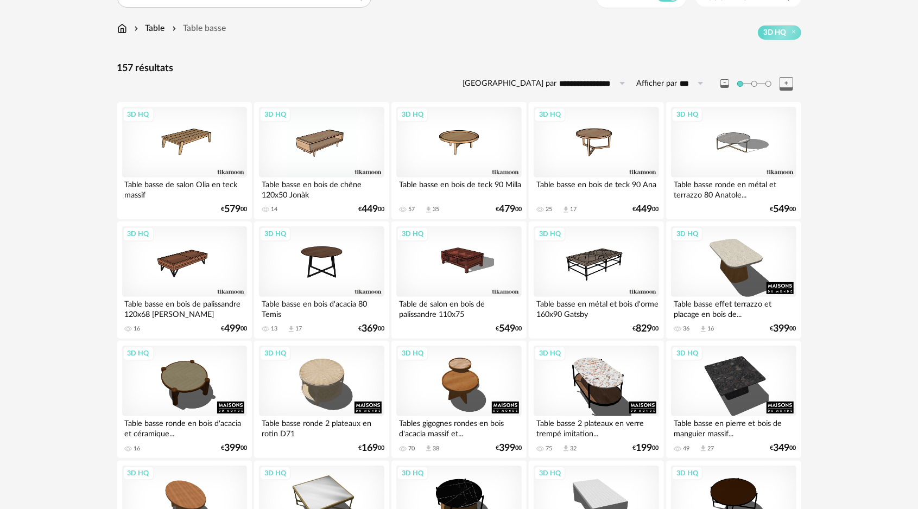
scroll to position [54, 0]
click at [584, 139] on div "3D HQ" at bounding box center [595, 142] width 125 height 71
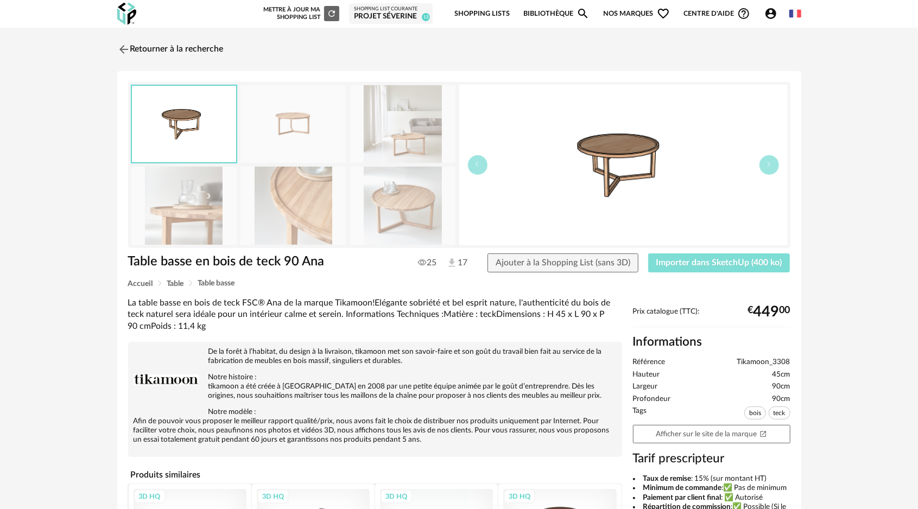
click at [703, 266] on span "Importer dans SketchUp (400 ko)" at bounding box center [719, 262] width 126 height 9
click at [693, 264] on span "Importer dans SketchUp (400 ko)" at bounding box center [719, 262] width 126 height 9
click at [498, 12] on link "Shopping Lists" at bounding box center [481, 14] width 55 height 26
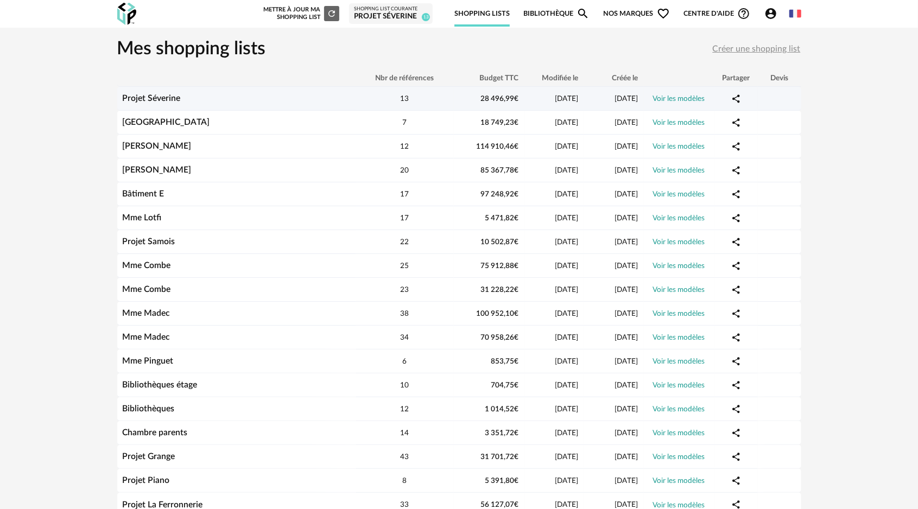
click at [171, 104] on td "Projet Séverine" at bounding box center [236, 99] width 239 height 24
click at [172, 99] on link "Projet Séverine" at bounding box center [152, 98] width 58 height 9
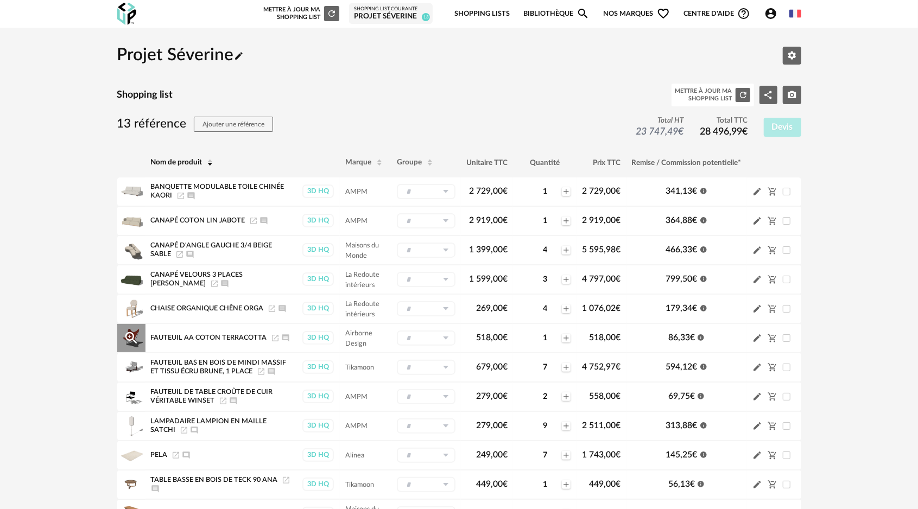
click at [225, 338] on span "FAUTEUIL AA COTON TERRACOTTA" at bounding box center [209, 337] width 116 height 7
click at [135, 336] on icon "Magnify Plus Outline icon" at bounding box center [131, 338] width 16 height 16
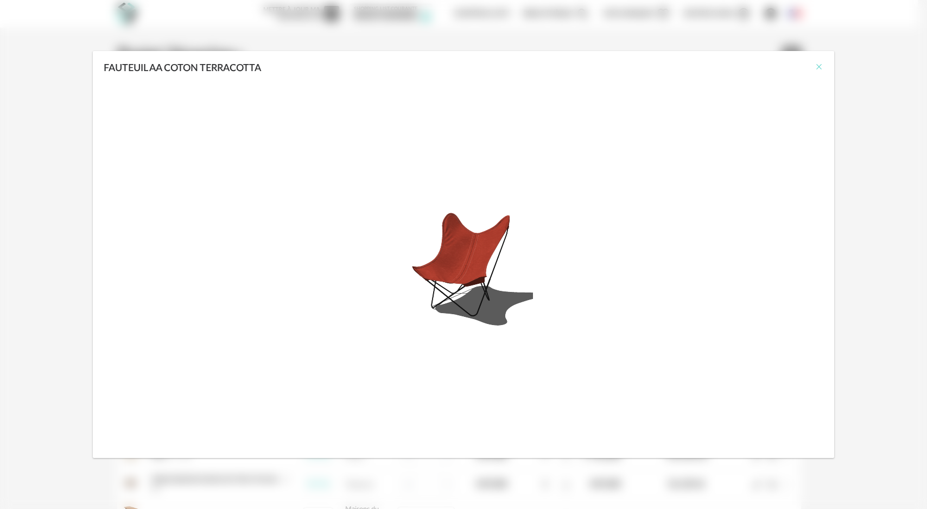
click at [819, 65] on icon "Close" at bounding box center [819, 66] width 9 height 9
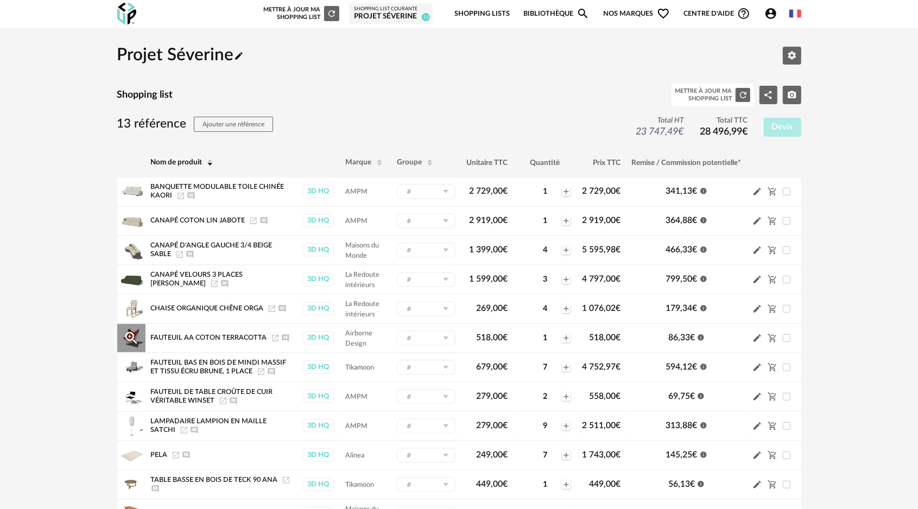
click at [353, 338] on td "Airborne Design" at bounding box center [366, 337] width 52 height 29
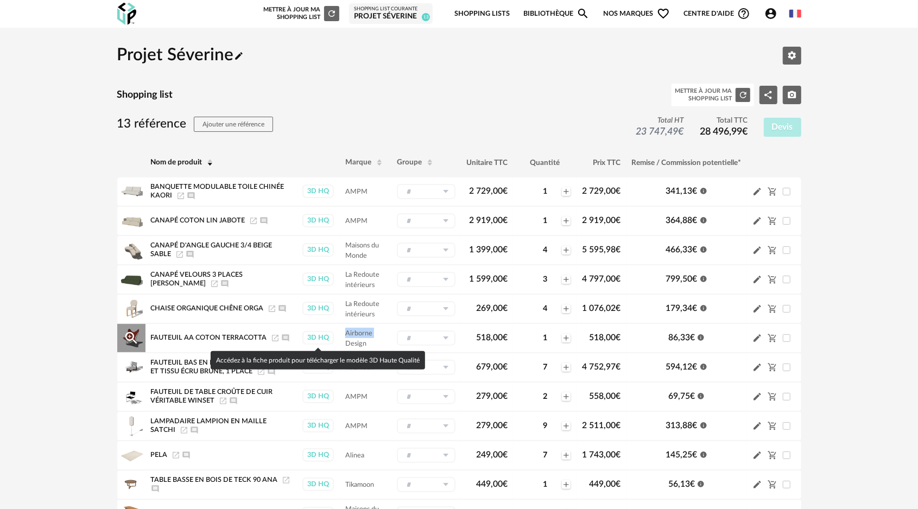
click at [310, 336] on div "3D HQ" at bounding box center [317, 338] width 31 height 14
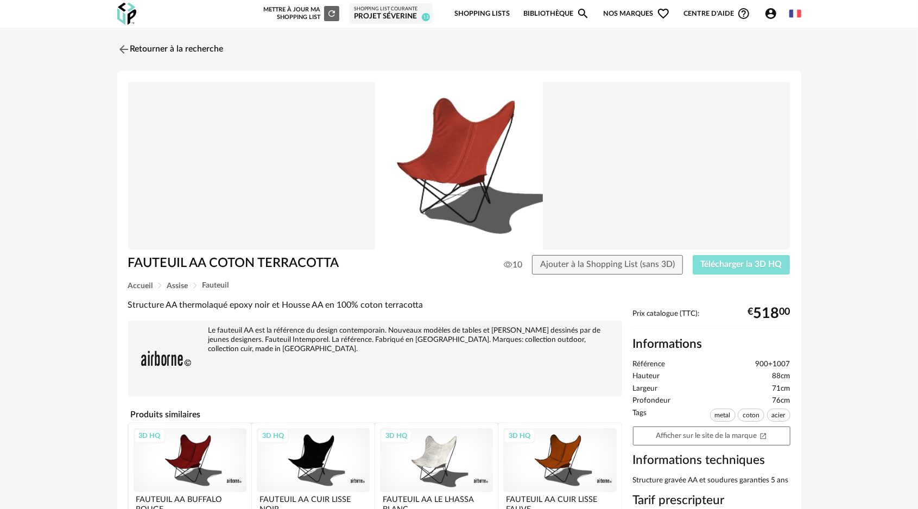
click at [709, 261] on span "Télécharger la 3D HQ" at bounding box center [741, 264] width 81 height 9
click at [120, 53] on img at bounding box center [123, 49] width 16 height 16
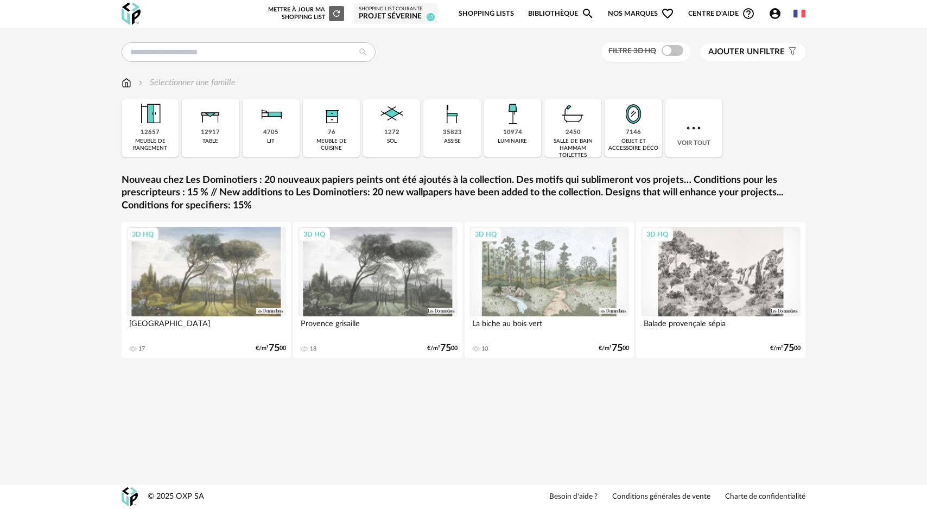
click at [208, 127] on img at bounding box center [210, 113] width 29 height 29
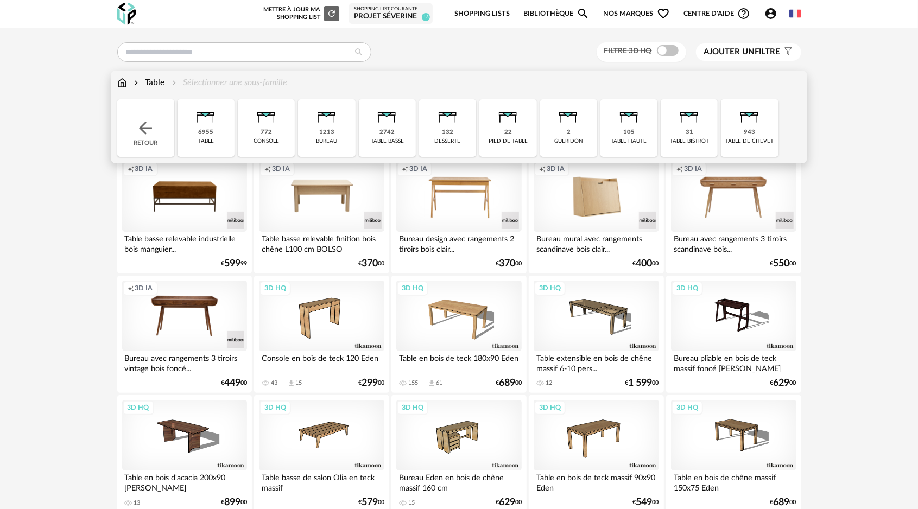
click at [387, 130] on div "2742" at bounding box center [386, 133] width 15 height 8
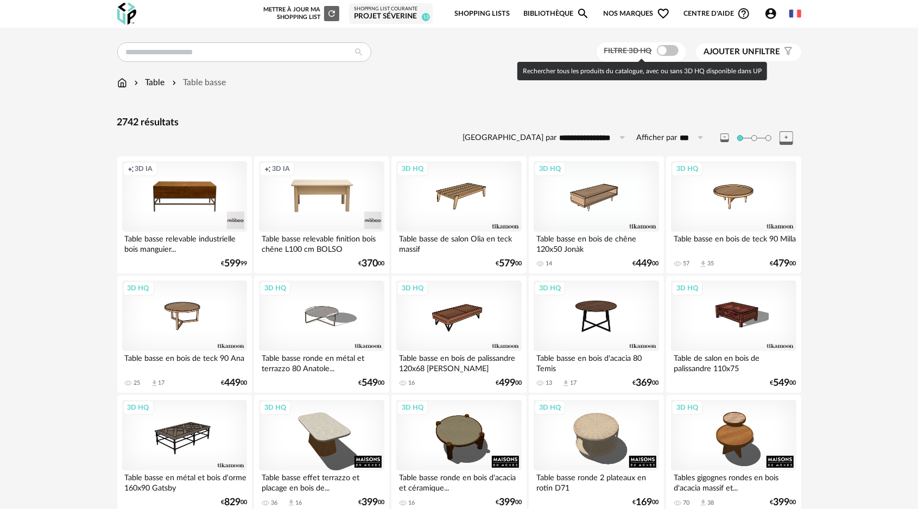
click at [659, 50] on span at bounding box center [668, 50] width 22 height 11
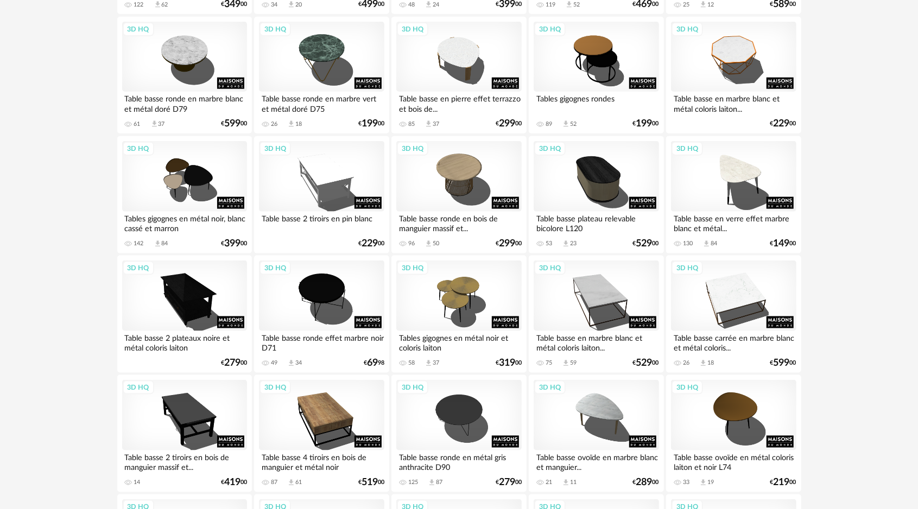
scroll to position [868, 0]
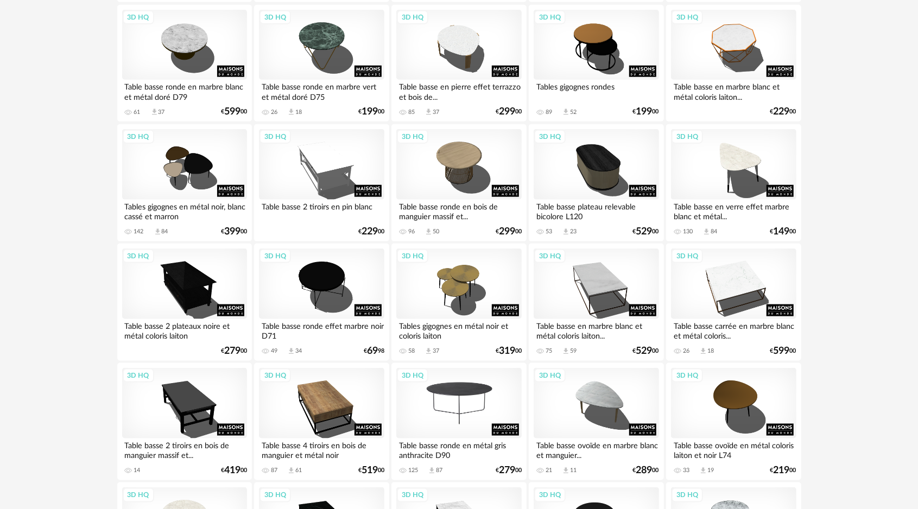
click at [445, 384] on div "3D HQ" at bounding box center [458, 403] width 125 height 71
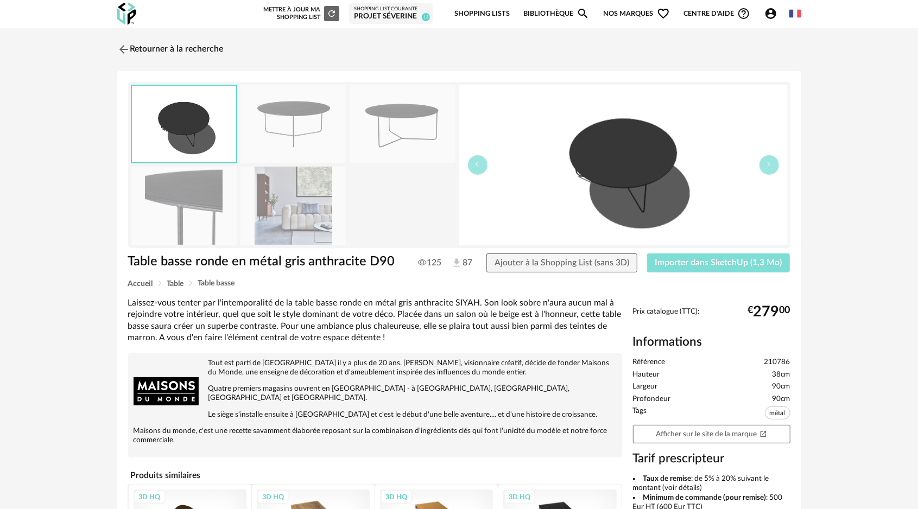
click at [701, 258] on span "Importer dans SketchUp (1,3 Mo)" at bounding box center [718, 262] width 127 height 9
